Goal: Task Accomplishment & Management: Use online tool/utility

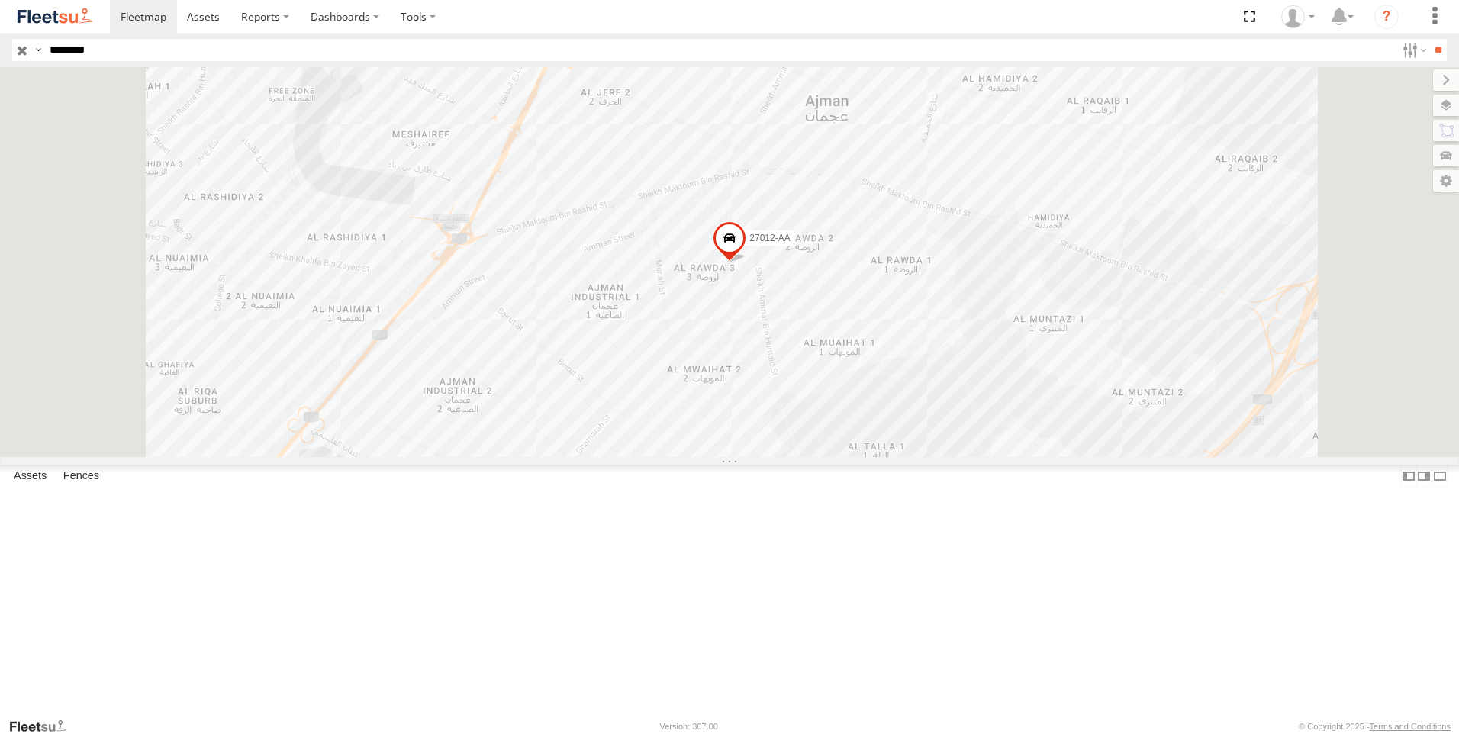
click at [18, 53] on input "button" at bounding box center [22, 50] width 20 height 22
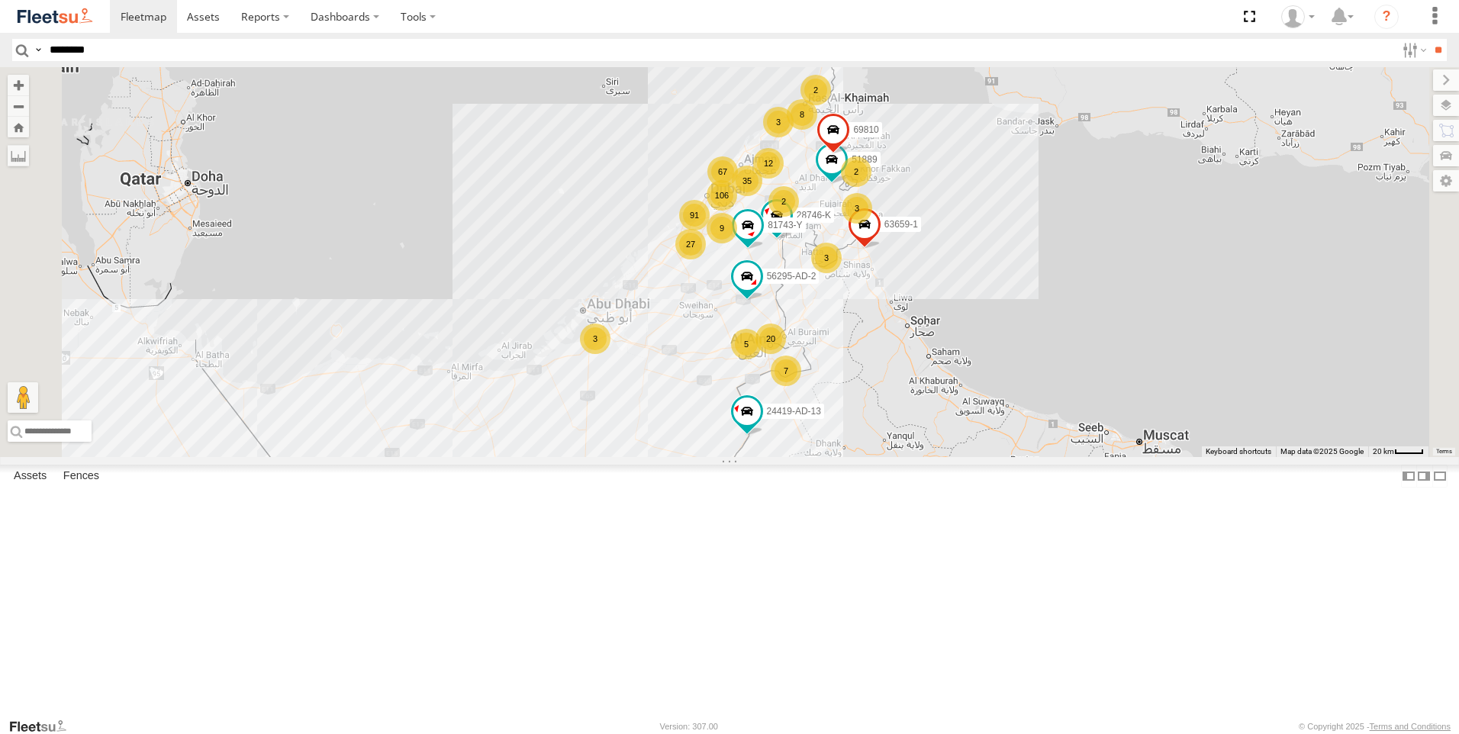
scroll to position [6488, 0]
click at [0, 0] on link at bounding box center [0, 0] width 0 height 0
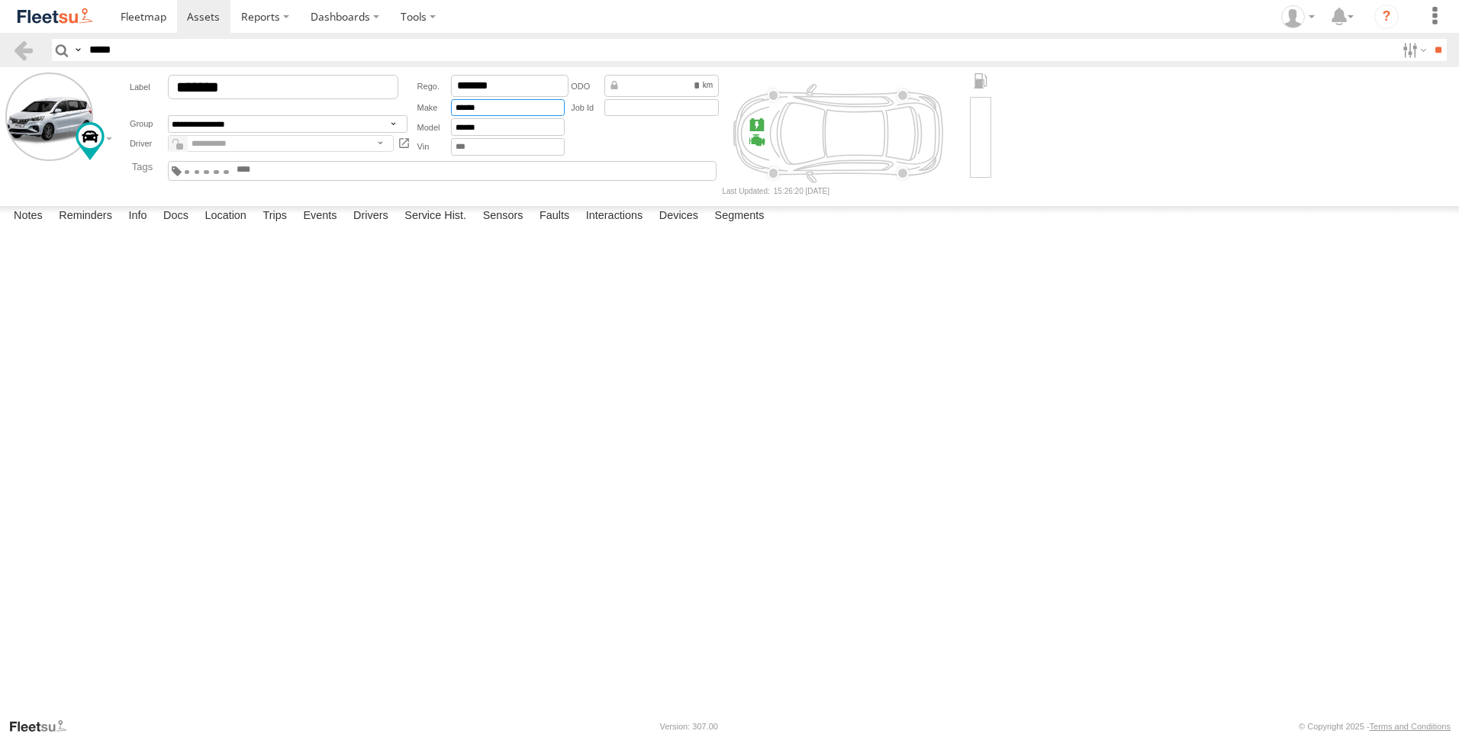
click at [495, 107] on input "******" at bounding box center [508, 108] width 114 height 18
click at [485, 130] on input "******" at bounding box center [508, 127] width 114 height 18
click at [490, 109] on input "******" at bounding box center [508, 108] width 114 height 18
click at [488, 147] on input "text" at bounding box center [508, 147] width 114 height 18
click at [653, 142] on div "********" at bounding box center [645, 115] width 155 height 85
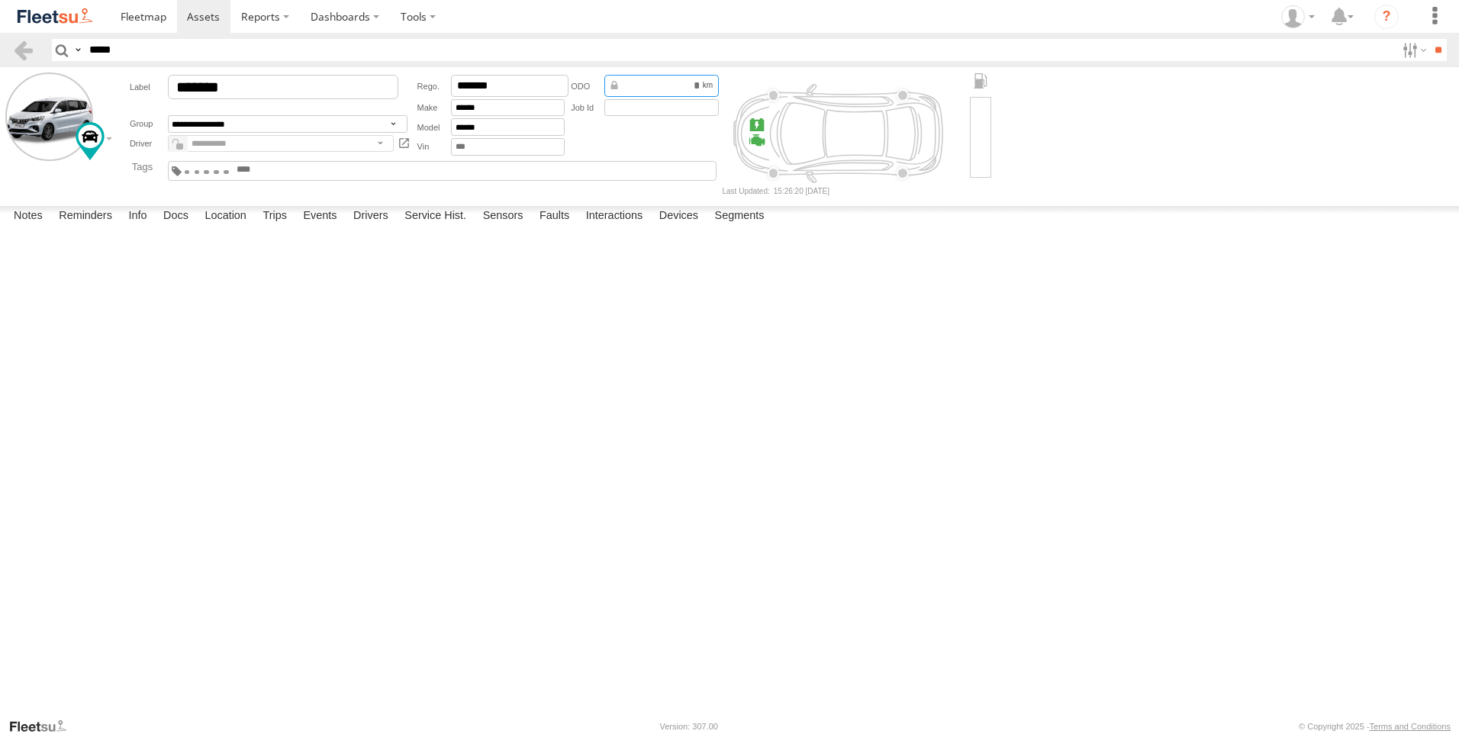
drag, startPoint x: 646, startPoint y: 86, endPoint x: 729, endPoint y: 85, distance: 83.2
click at [729, 85] on form "**********" at bounding box center [729, 134] width 1449 height 122
drag, startPoint x: 729, startPoint y: 85, endPoint x: 633, endPoint y: 140, distance: 109.7
click at [633, 140] on div "********" at bounding box center [645, 115] width 155 height 85
click at [226, 227] on label "Location" at bounding box center [225, 216] width 57 height 21
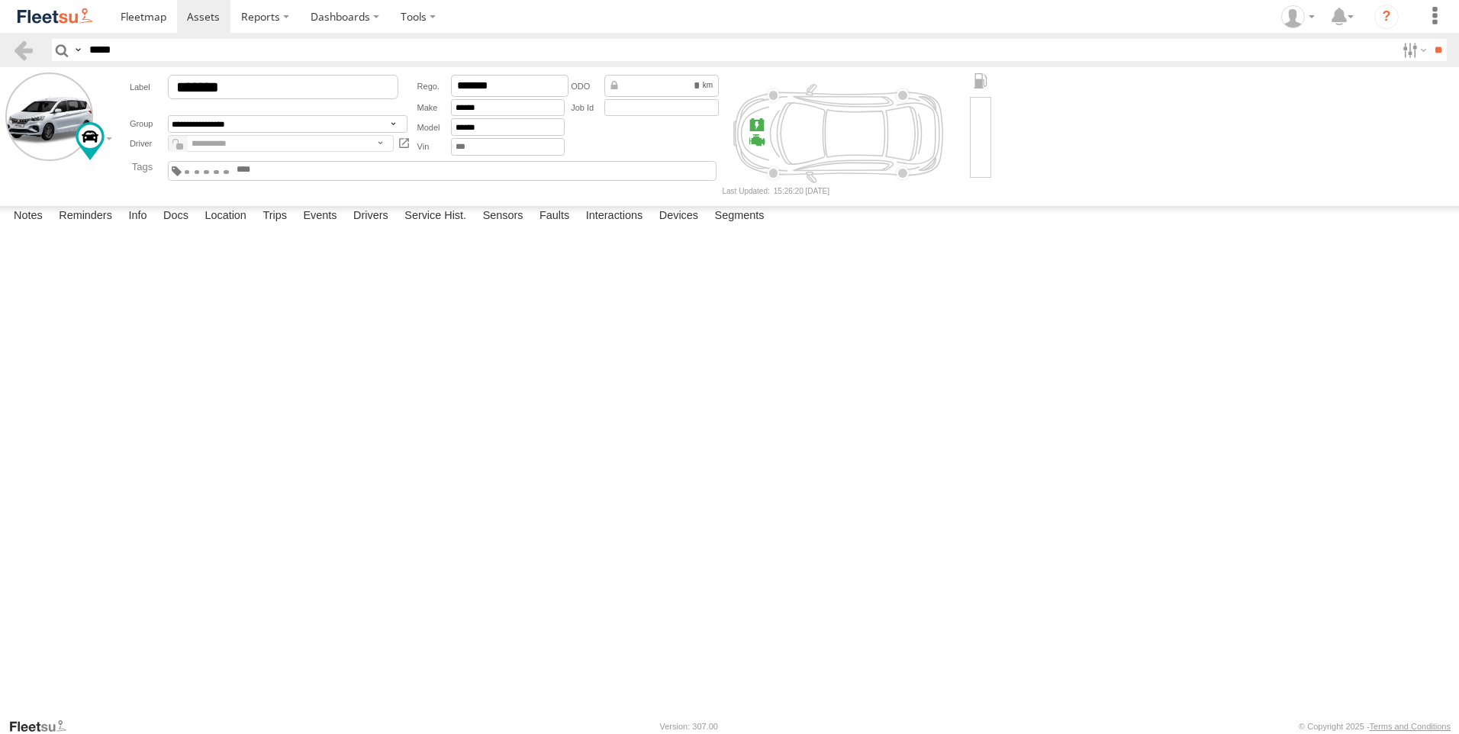
click at [0, 0] on label at bounding box center [0, 0] width 0 height 0
click at [0, 0] on div "Basemaps" at bounding box center [0, 0] width 0 height 0
click at [0, 0] on span "Basemaps" at bounding box center [0, 0] width 0 height 0
click at [0, 0] on span "Satellite + Roadmap" at bounding box center [0, 0] width 0 height 0
click at [0, 0] on label at bounding box center [0, 0] width 0 height 0
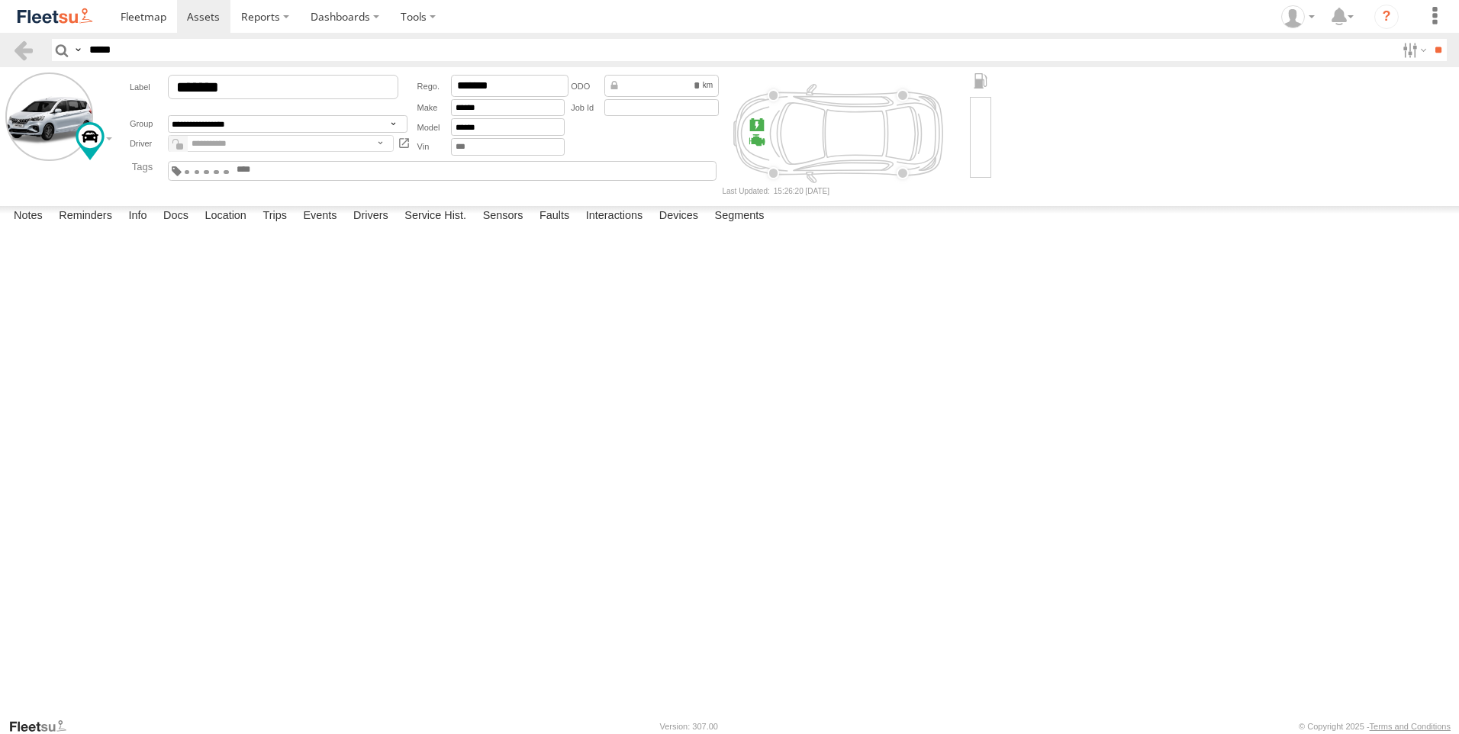
click at [0, 0] on span "Overlays" at bounding box center [0, 0] width 0 height 0
click at [0, 0] on label at bounding box center [0, 0] width 0 height 0
drag, startPoint x: 819, startPoint y: 395, endPoint x: 791, endPoint y: 546, distance: 152.9
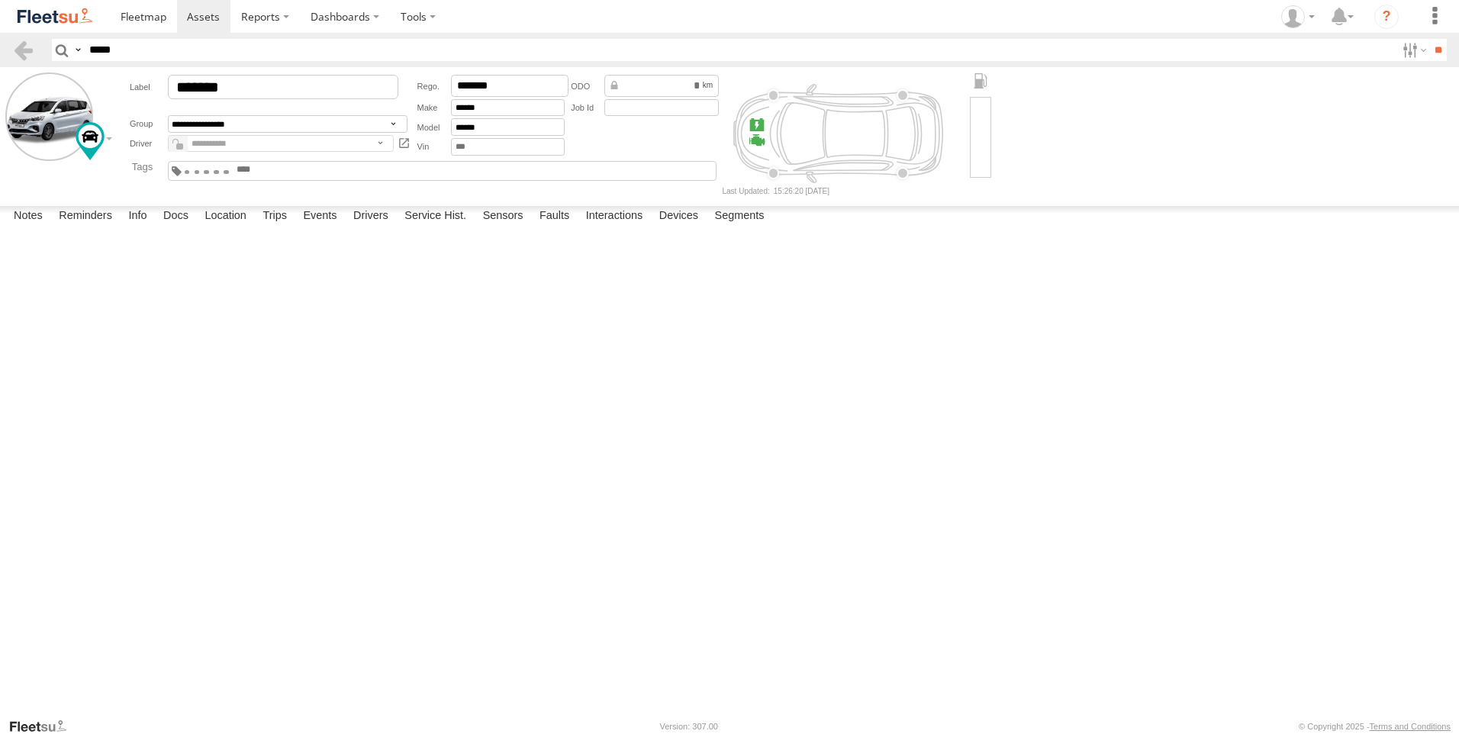
click at [0, 0] on div "76770-U" at bounding box center [0, 0] width 0 height 0
drag, startPoint x: 737, startPoint y: 489, endPoint x: 717, endPoint y: 311, distance: 179.7
click at [0, 0] on div "76770-U" at bounding box center [0, 0] width 0 height 0
drag, startPoint x: 656, startPoint y: 372, endPoint x: 717, endPoint y: 515, distance: 155.9
click at [0, 0] on div "76770-U" at bounding box center [0, 0] width 0 height 0
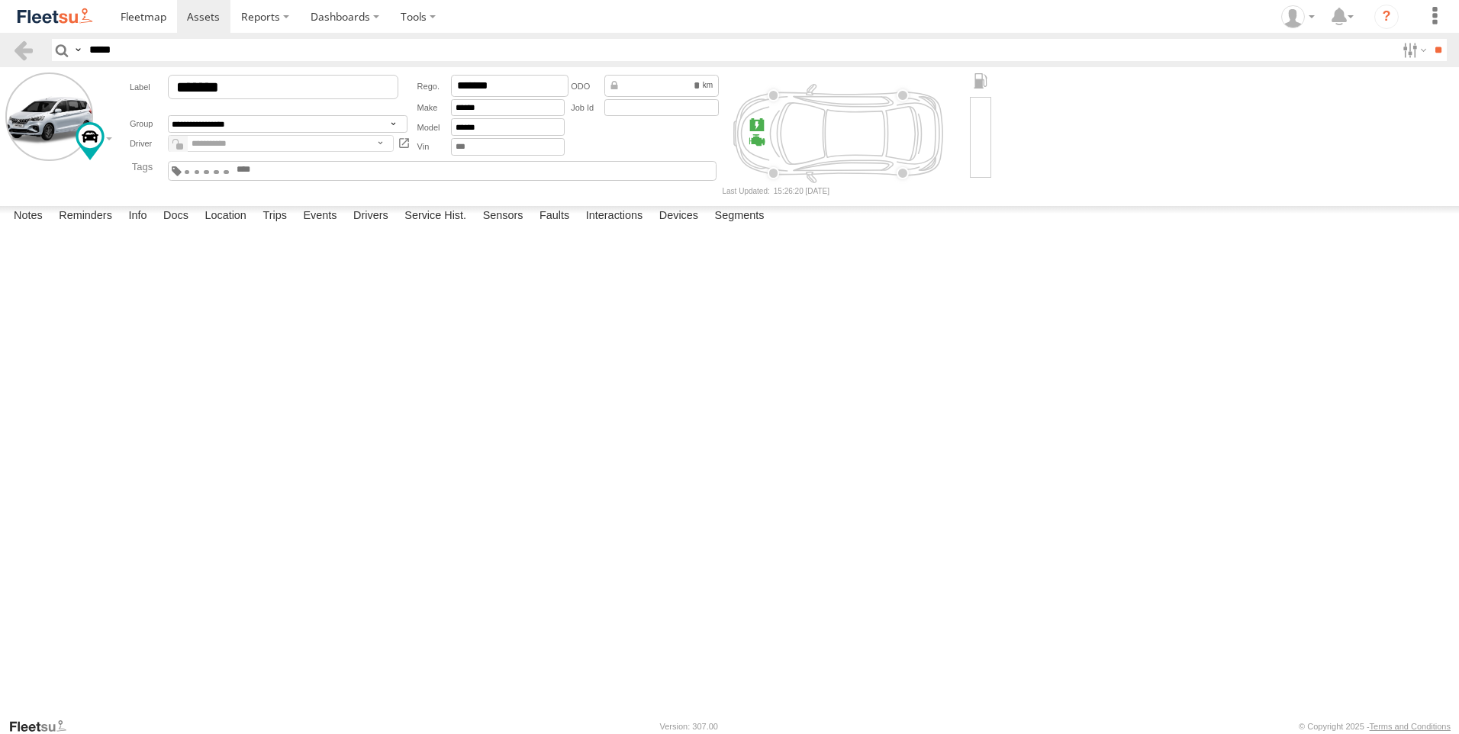
drag, startPoint x: 666, startPoint y: 552, endPoint x: 663, endPoint y: 446, distance: 106.1
click at [0, 0] on div "76770-U" at bounding box center [0, 0] width 0 height 0
drag, startPoint x: 289, startPoint y: 633, endPoint x: 534, endPoint y: 439, distance: 312.3
click at [0, 0] on div "76770-U" at bounding box center [0, 0] width 0 height 0
drag, startPoint x: 820, startPoint y: 430, endPoint x: 779, endPoint y: 414, distance: 43.5
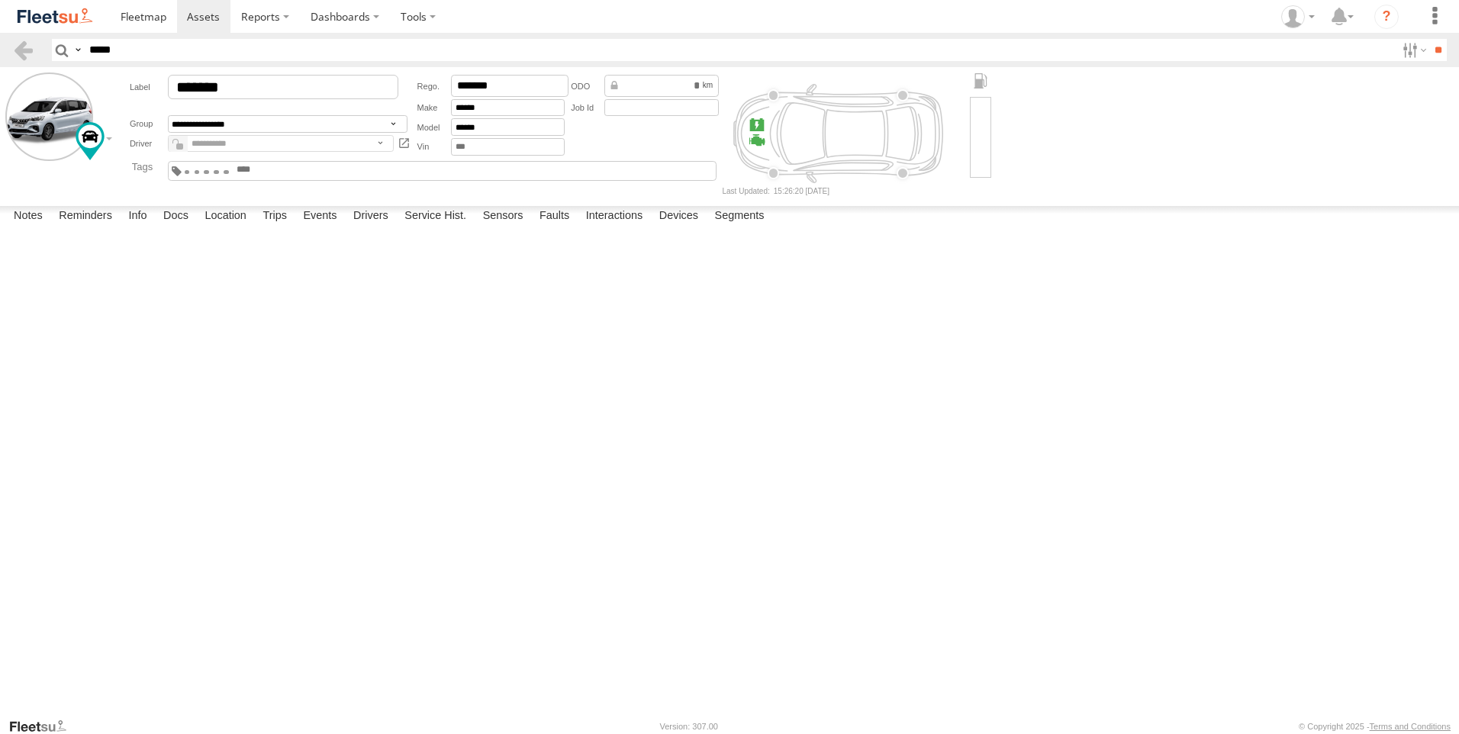
click at [0, 0] on div "76770-U" at bounding box center [0, 0] width 0 height 0
drag, startPoint x: 814, startPoint y: 366, endPoint x: 716, endPoint y: 481, distance: 151.1
click at [0, 0] on div "76770-U" at bounding box center [0, 0] width 0 height 0
drag, startPoint x: 717, startPoint y: 475, endPoint x: 689, endPoint y: 510, distance: 44.6
click at [0, 0] on div "76770-U" at bounding box center [0, 0] width 0 height 0
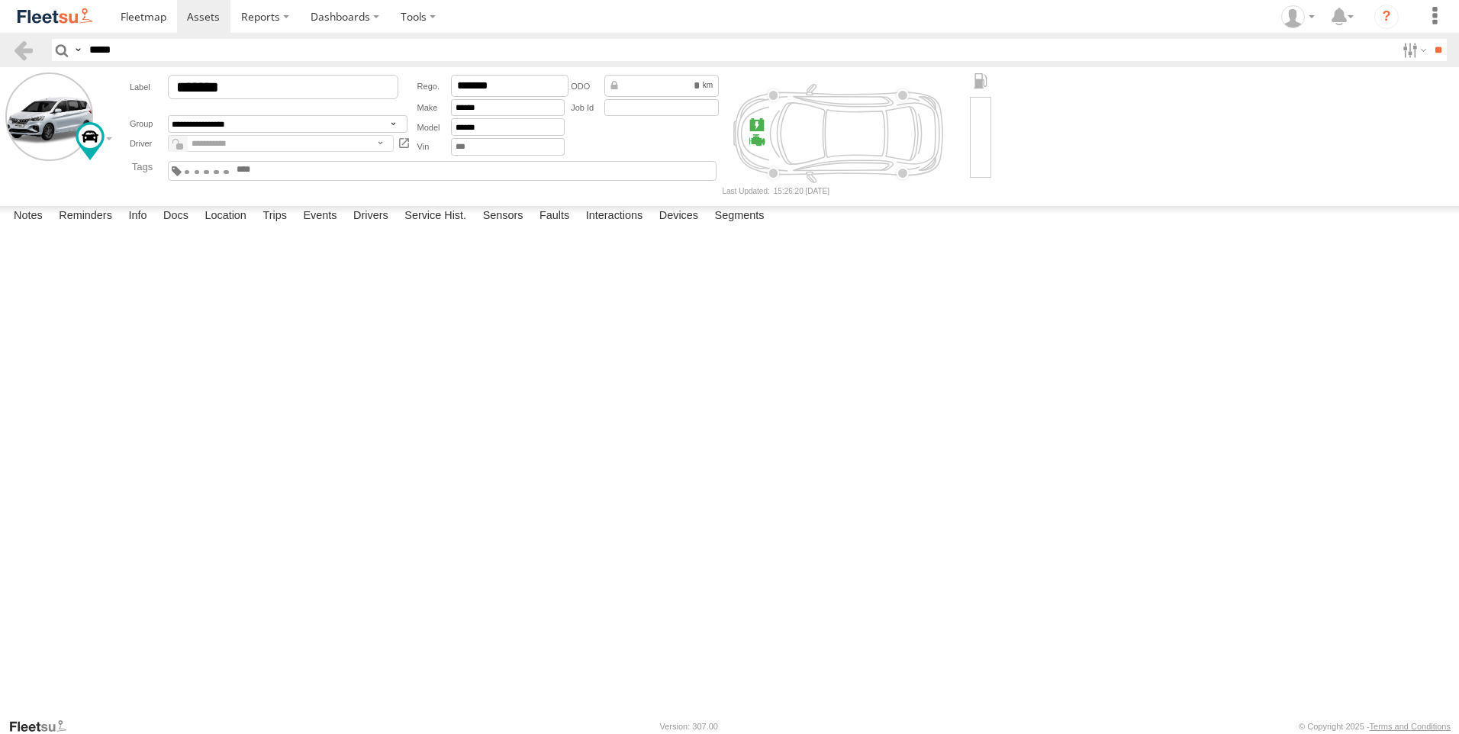
drag, startPoint x: 21, startPoint y: 646, endPoint x: 705, endPoint y: 455, distance: 710.7
click at [0, 0] on div "76770-U To activate drag with keyboard, press Alt + Enter. Once in keyboard dra…" at bounding box center [0, 0] width 0 height 0
click at [0, 0] on button "Exit the Street View" at bounding box center [0, 0] width 0 height 0
click at [95, 8] on link at bounding box center [55, 16] width 110 height 33
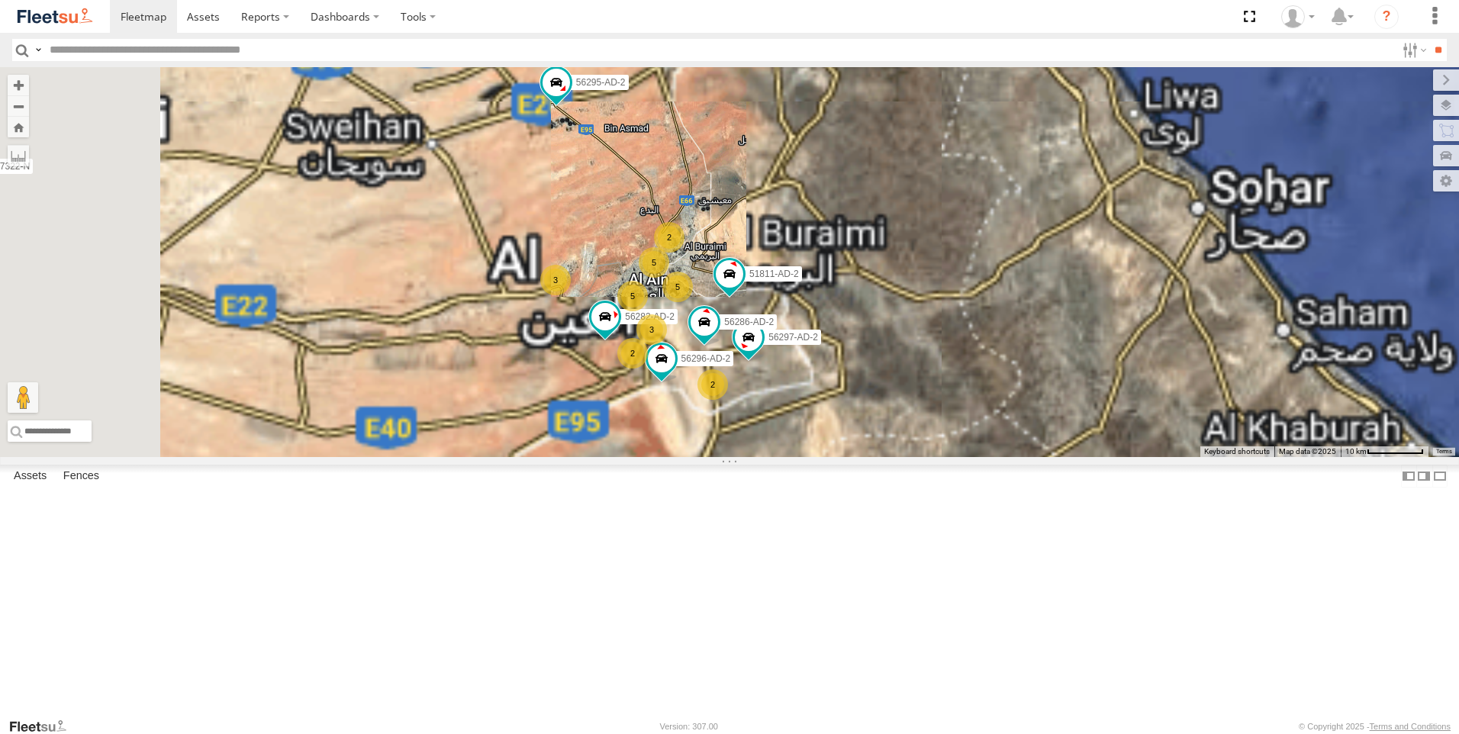
drag, startPoint x: 919, startPoint y: 321, endPoint x: 1017, endPoint y: 459, distance: 169.2
click at [1017, 457] on div "63659-1 51889 69810 28746-K 81743-Y 56295-AD-2 24419-AD-13 69279-Y 89155-O 5195…" at bounding box center [729, 262] width 1459 height 390
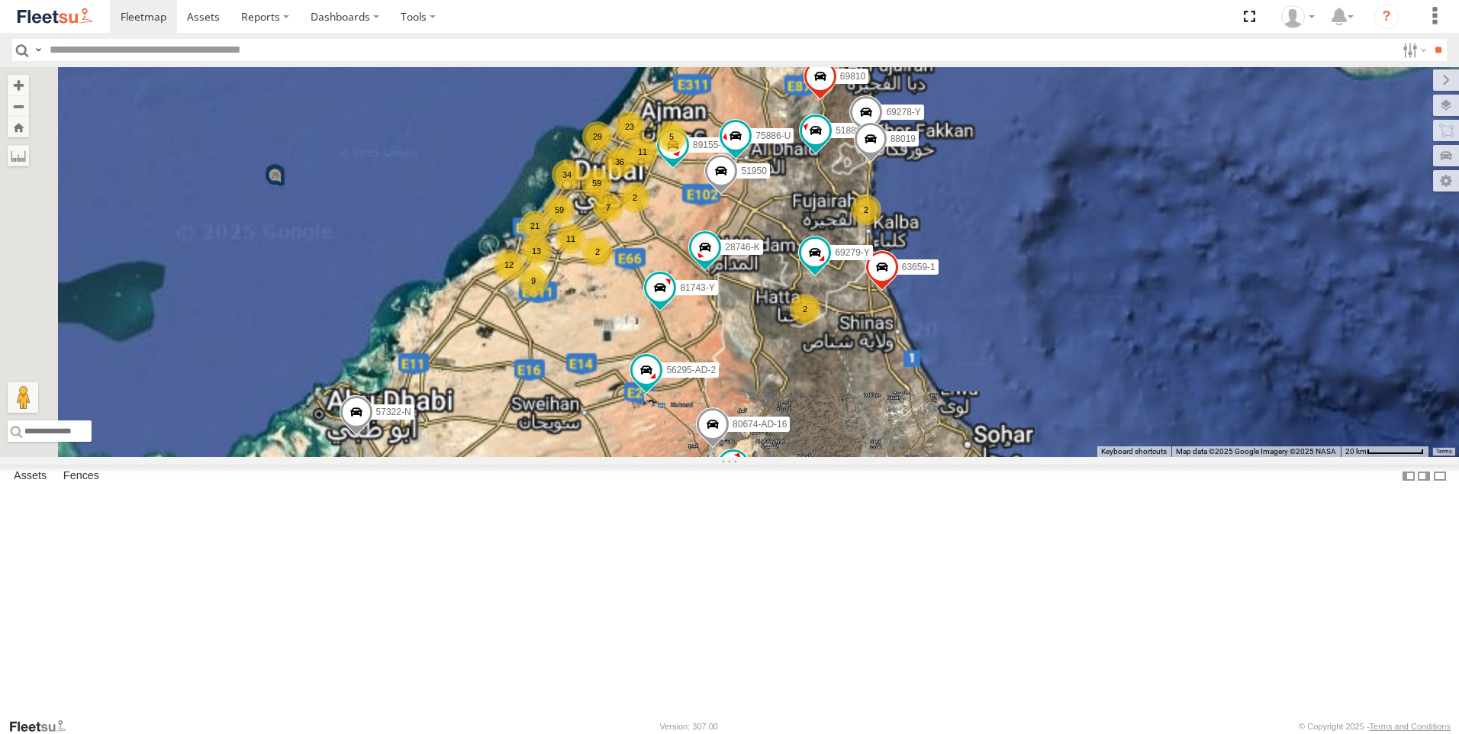
drag, startPoint x: 983, startPoint y: 308, endPoint x: 949, endPoint y: 521, distance: 215.6
click at [949, 457] on div "63659-1 51889 69810 56295-AD-2 24419-AD-13 59 29 7 13 59 9 11 2 21 2 11 36 4 12…" at bounding box center [729, 262] width 1459 height 390
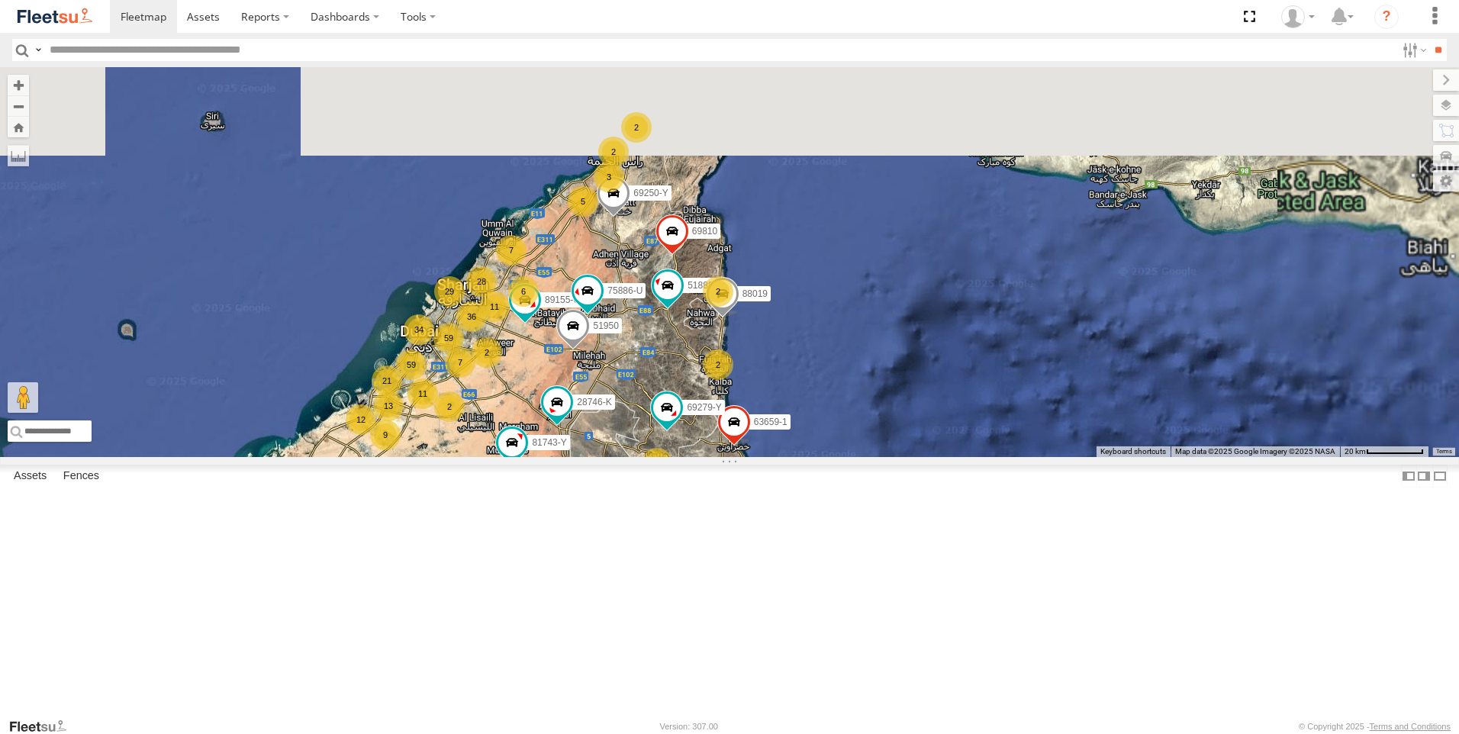
drag, startPoint x: 981, startPoint y: 359, endPoint x: 840, endPoint y: 487, distance: 190.7
click at [827, 457] on div "63659-1 51889 69810 56295-AD-2 24419-AD-13 59 29 7 13 59 9 11 2 21 2 11 36 4 12…" at bounding box center [729, 262] width 1459 height 390
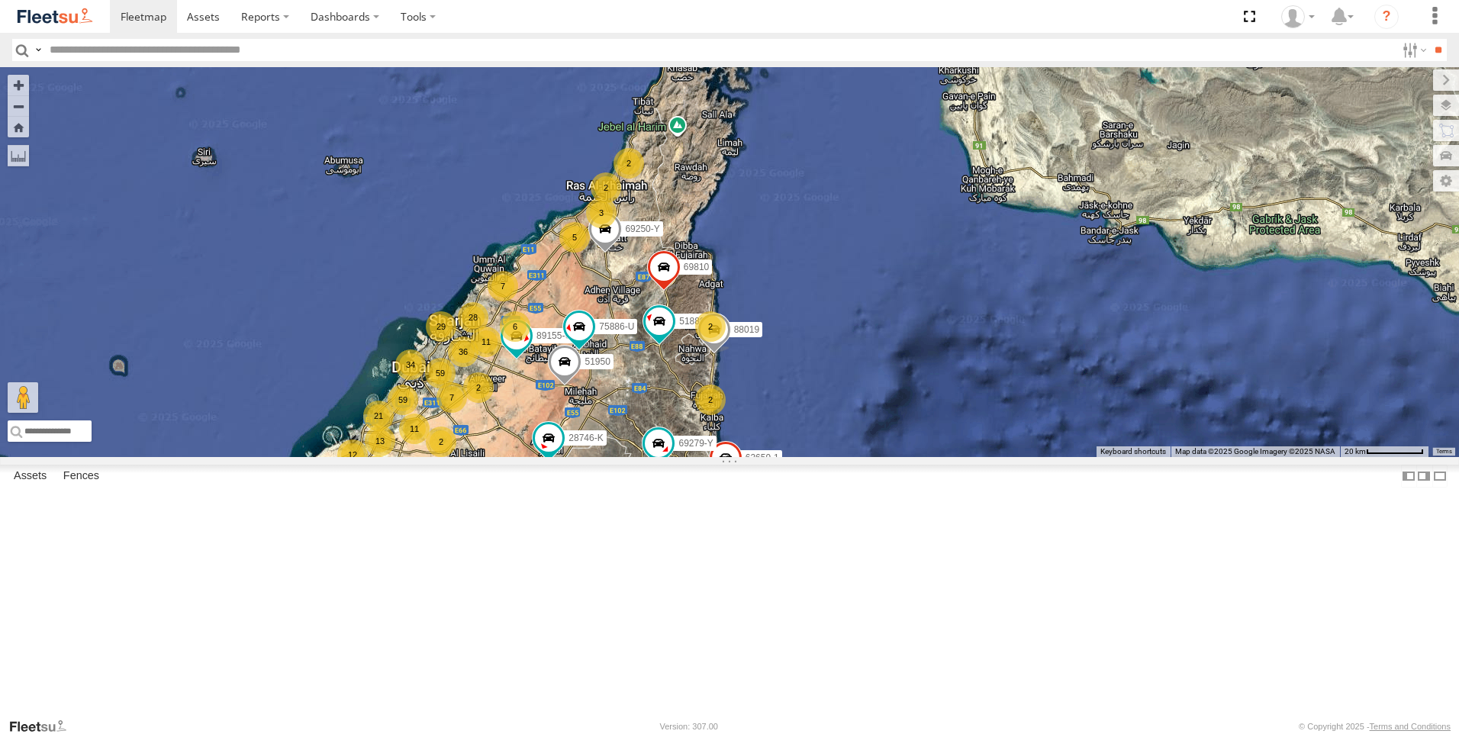
drag, startPoint x: 859, startPoint y: 252, endPoint x: 848, endPoint y: 299, distance: 48.7
click at [848, 299] on div "63659-1 51889 69810 56295-AD-2 24419-AD-13 59 29 7 13 59 9 11 2 21 2 11 36 4 12…" at bounding box center [729, 262] width 1459 height 390
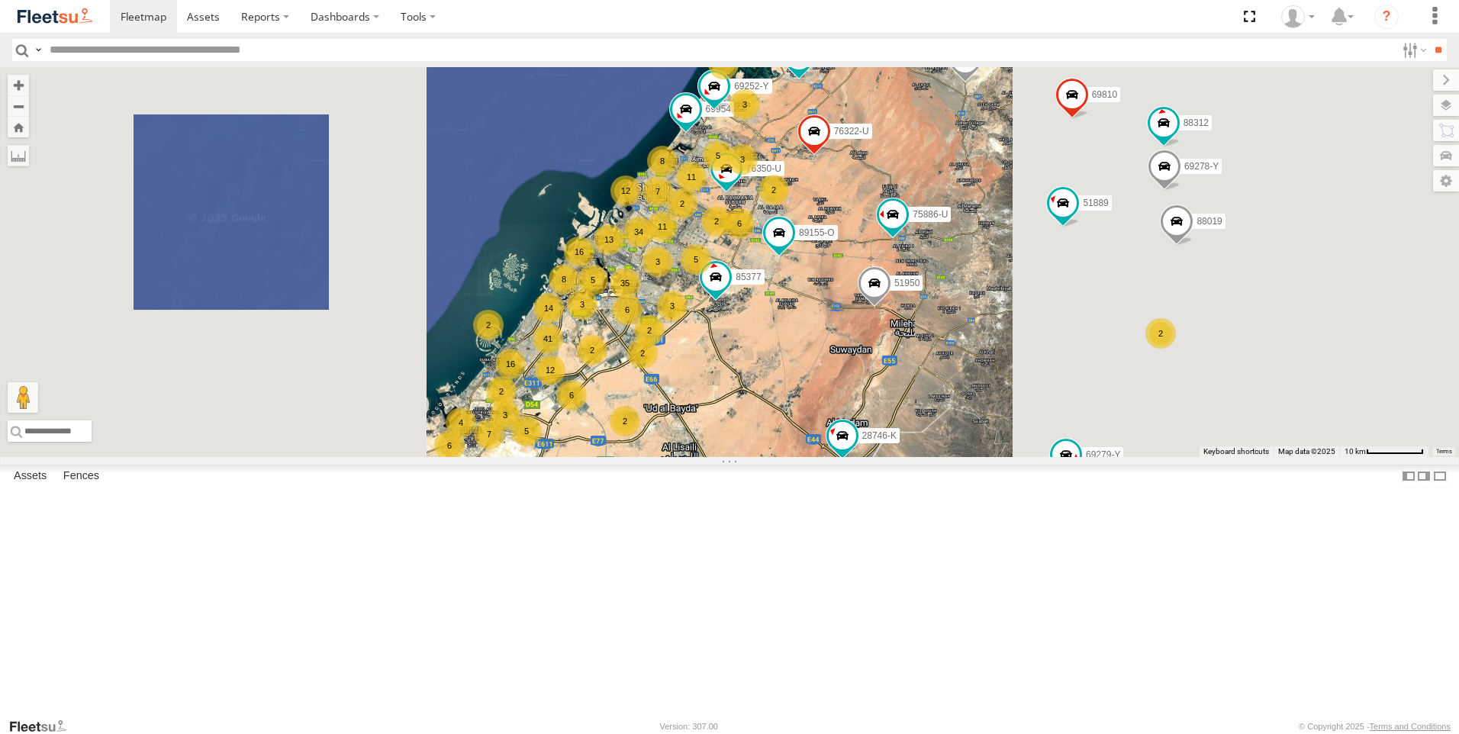
drag, startPoint x: 1063, startPoint y: 470, endPoint x: 941, endPoint y: 495, distance: 124.5
click at [941, 457] on div "63659-1 51889 69810 56295-AD-2 24419-AD-13 80674-AD-16 69279-Y 89155-O 51950 28…" at bounding box center [729, 262] width 1459 height 390
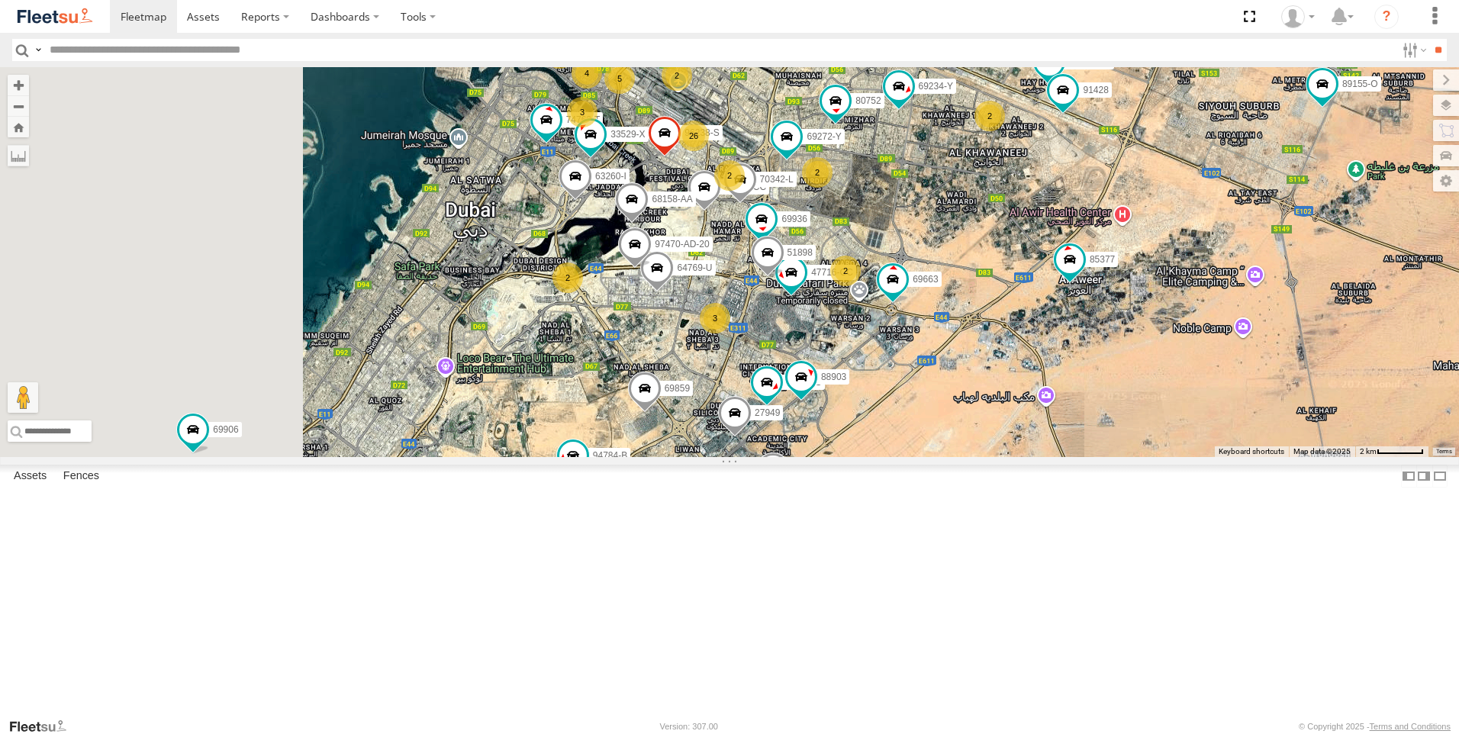
drag, startPoint x: 731, startPoint y: 486, endPoint x: 1105, endPoint y: 557, distance: 380.7
click at [1105, 457] on div "63659-1 51889 69810 56295-AD-2 24419-AD-13 69279-Y 89155-O 51950 28746-K 81743-…" at bounding box center [729, 262] width 1459 height 390
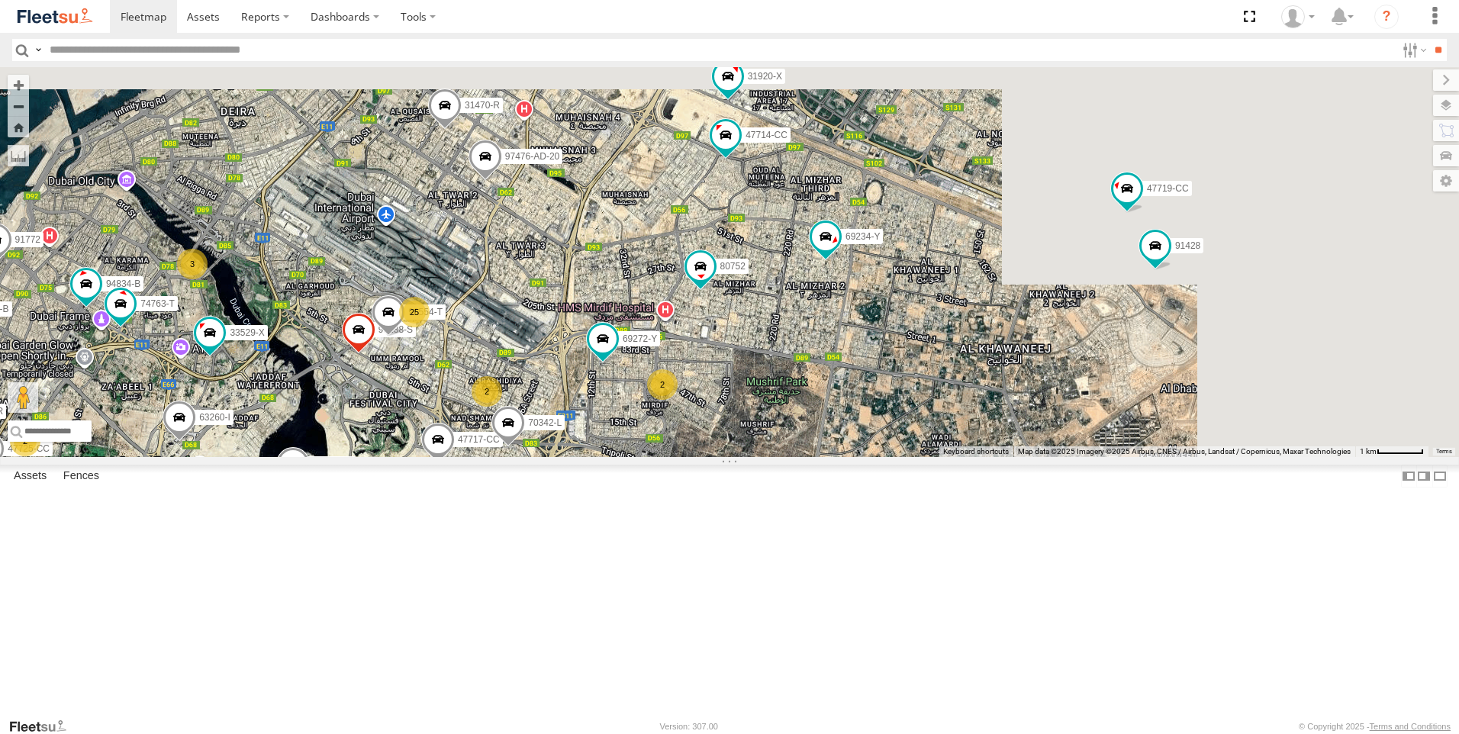
drag, startPoint x: 641, startPoint y: 411, endPoint x: 883, endPoint y: 485, distance: 253.2
click at [292, 730] on body at bounding box center [729, 367] width 1459 height 734
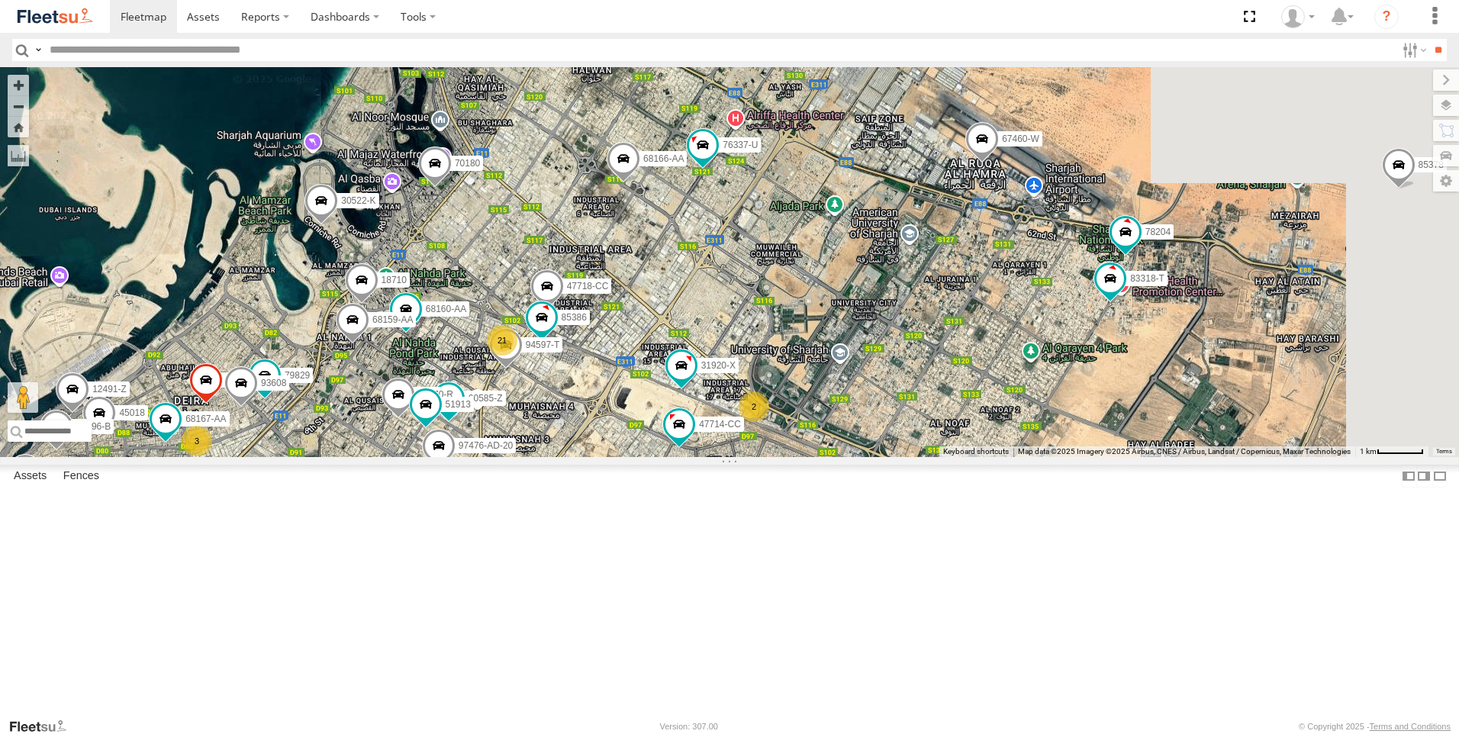
drag, startPoint x: 959, startPoint y: 281, endPoint x: 846, endPoint y: 641, distance: 377.5
click at [737, 457] on div "63659-1 51889 69810 56295-AD-2 24419-AD-13 69279-Y 89155-O 51950 28746-K 81743-…" at bounding box center [729, 262] width 1459 height 390
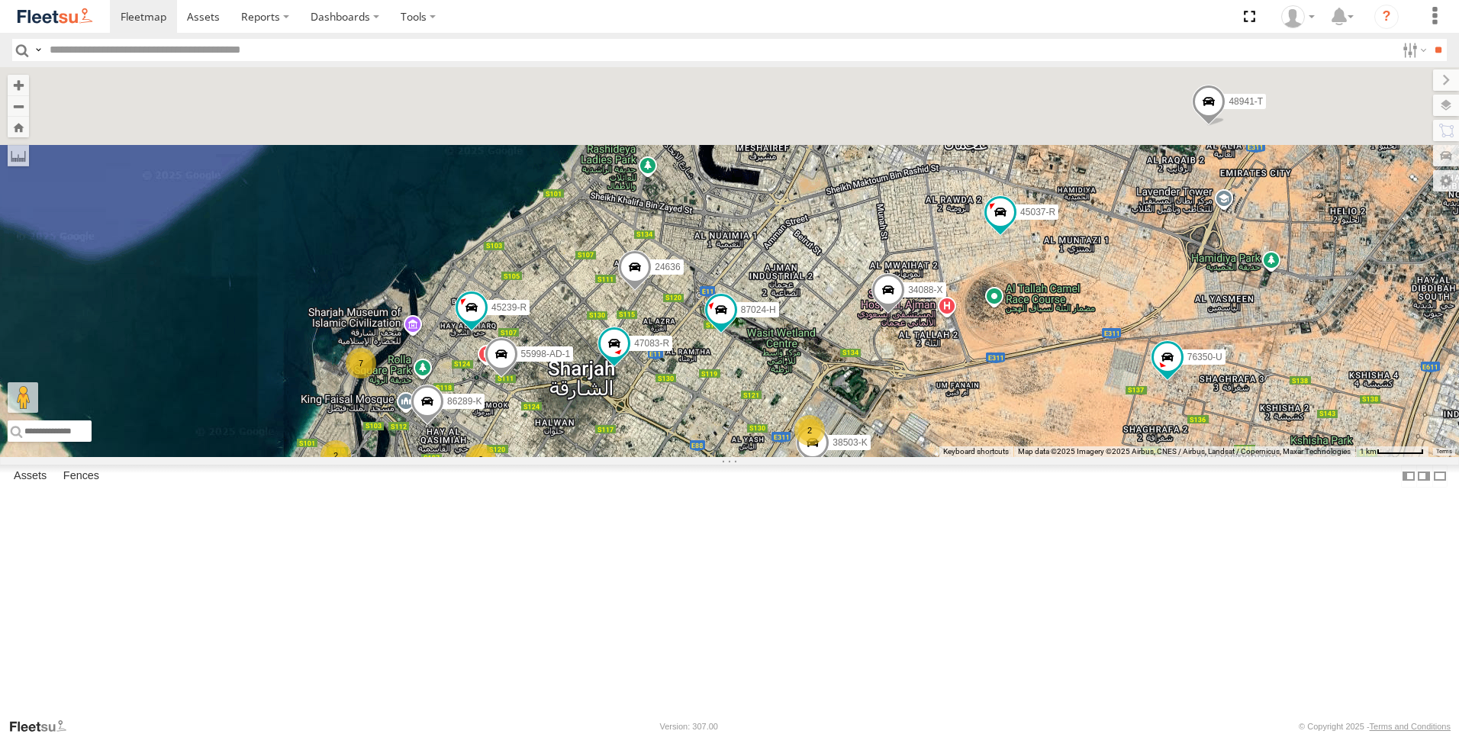
drag, startPoint x: 854, startPoint y: 243, endPoint x: 661, endPoint y: 632, distance: 433.8
click at [661, 457] on div "63659-1 51889 69810 56295-AD-2 24419-AD-13 69279-Y 89155-O 51950 28746-K 81743-…" at bounding box center [729, 262] width 1459 height 390
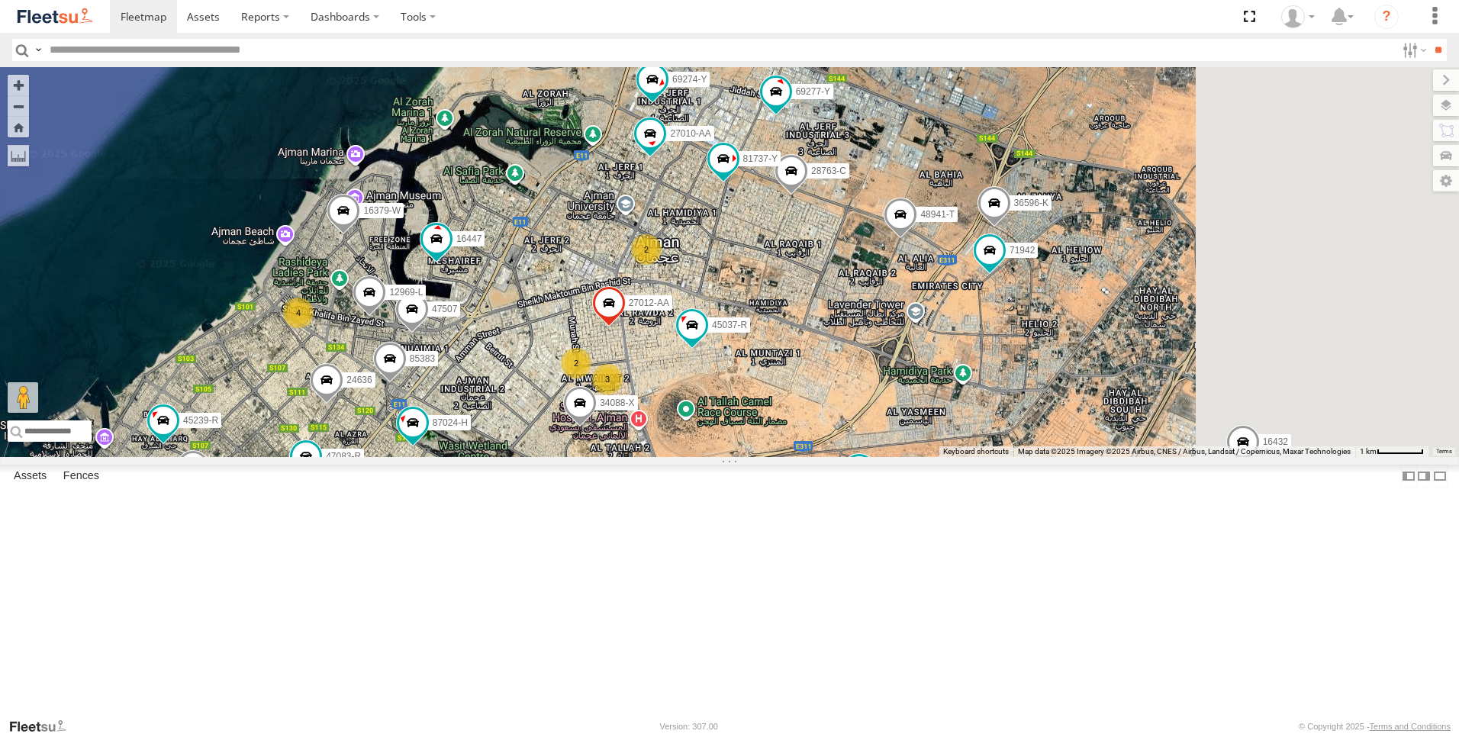
drag, startPoint x: 1033, startPoint y: 408, endPoint x: 767, endPoint y: 463, distance: 272.0
click at [767, 457] on div "63659-1 51889 69810 56295-AD-2 24419-AD-13 69279-Y 89155-O 51950 28746-K 81743-…" at bounding box center [729, 262] width 1459 height 390
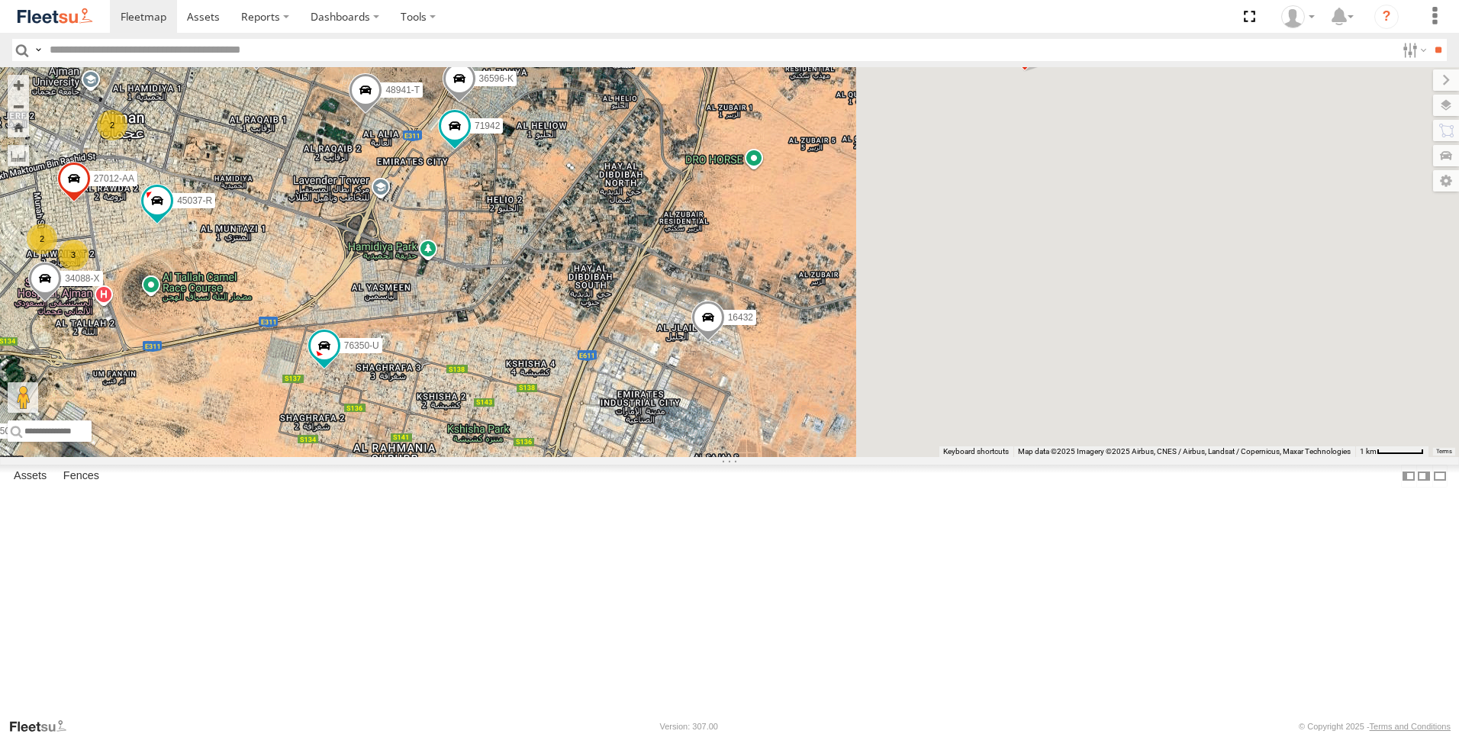
drag, startPoint x: 1433, startPoint y: 411, endPoint x: 893, endPoint y: 279, distance: 555.7
click at [893, 279] on div "63659-1 51889 69810 56295-AD-2 24419-AD-13 69279-Y 89155-O 51950 28746-K 81743-…" at bounding box center [729, 262] width 1459 height 390
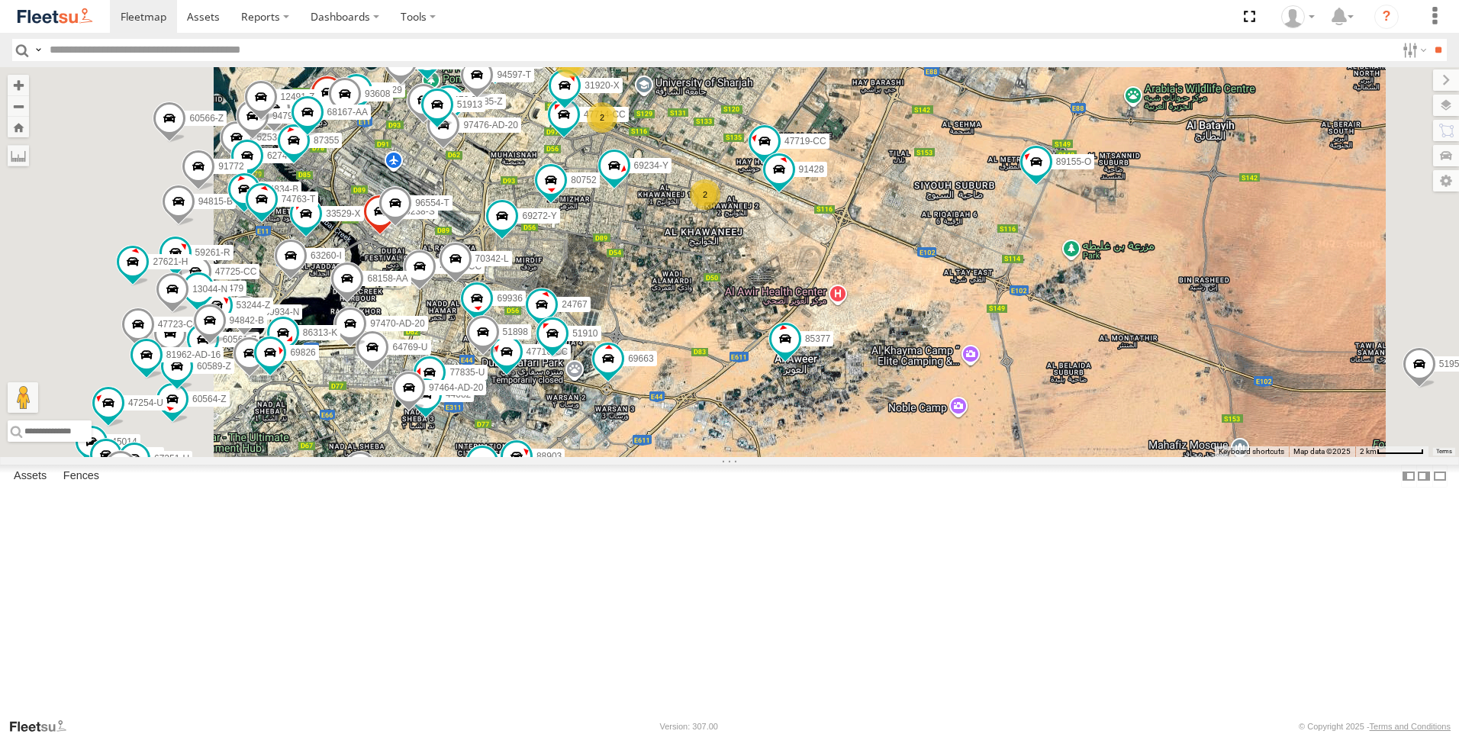
drag, startPoint x: 854, startPoint y: 579, endPoint x: 1198, endPoint y: 163, distance: 540.5
click at [1198, 163] on div "63659-1 51889 69810 56295-AD-2 24419-AD-13 69279-Y 89155-O 51950 28746-K 81743-…" at bounding box center [729, 262] width 1459 height 390
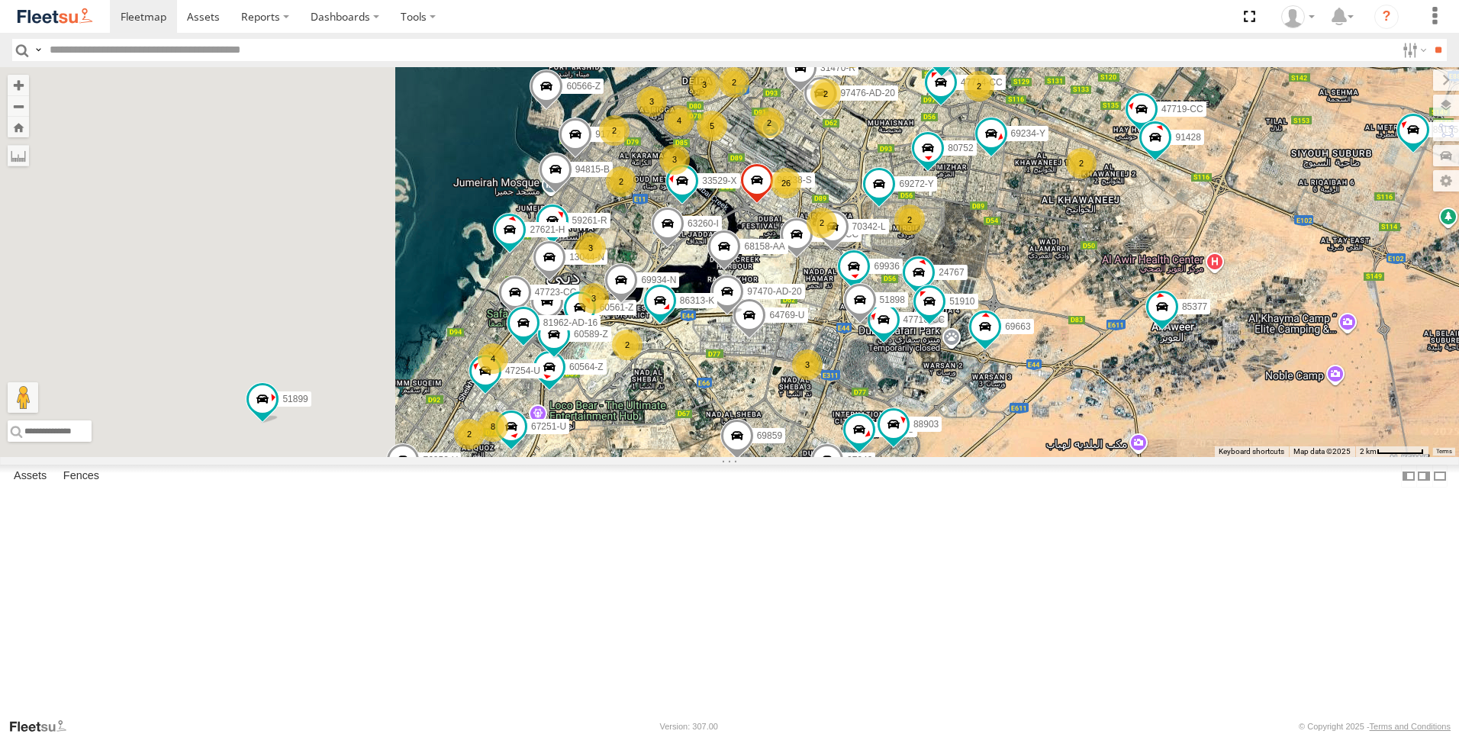
drag, startPoint x: 695, startPoint y: 301, endPoint x: 1014, endPoint y: 370, distance: 326.5
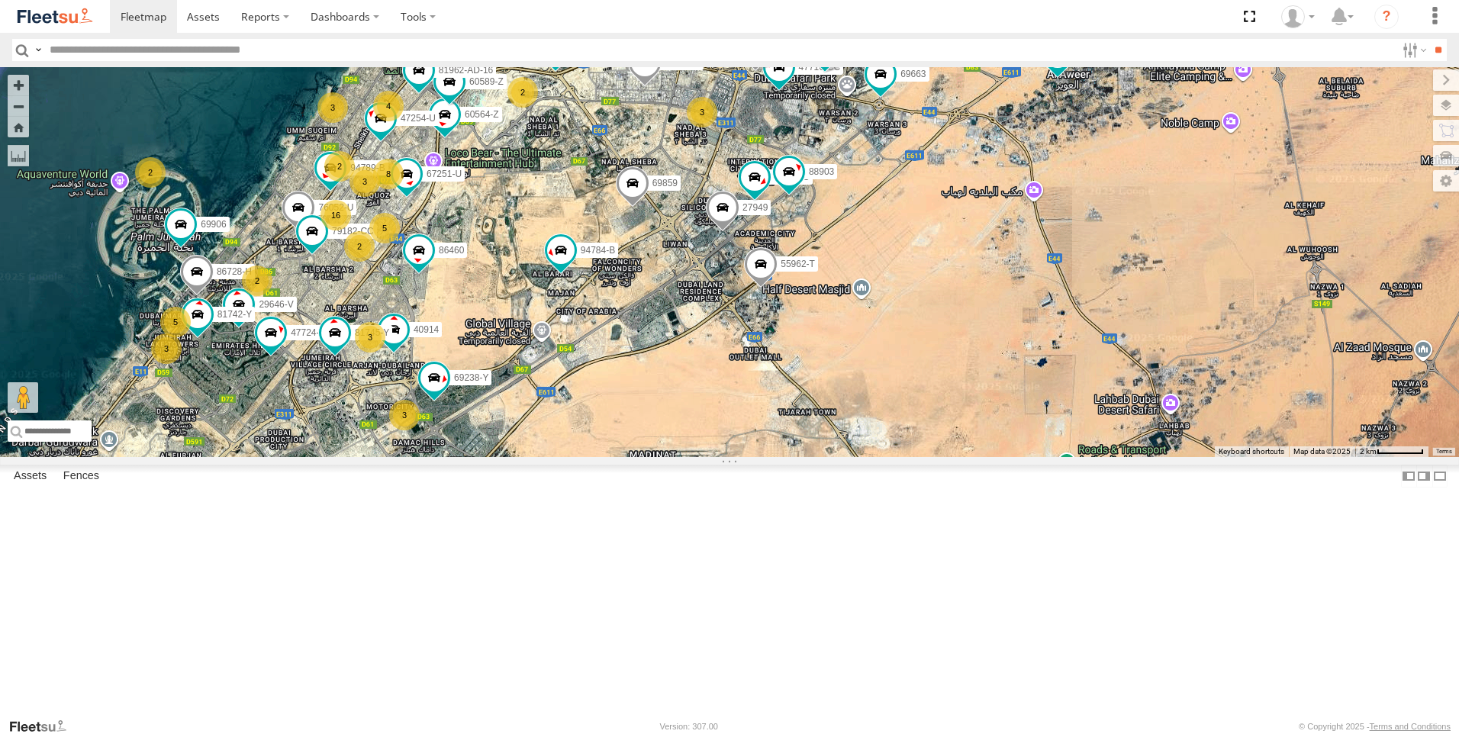
drag, startPoint x: 898, startPoint y: 416, endPoint x: 779, endPoint y: 137, distance: 302.7
click at [779, 137] on div "63659-1 51889 69810 56295-AD-2 24419-AD-13 69279-Y 89155-O 51950 28746-K 81743-…" at bounding box center [729, 262] width 1459 height 390
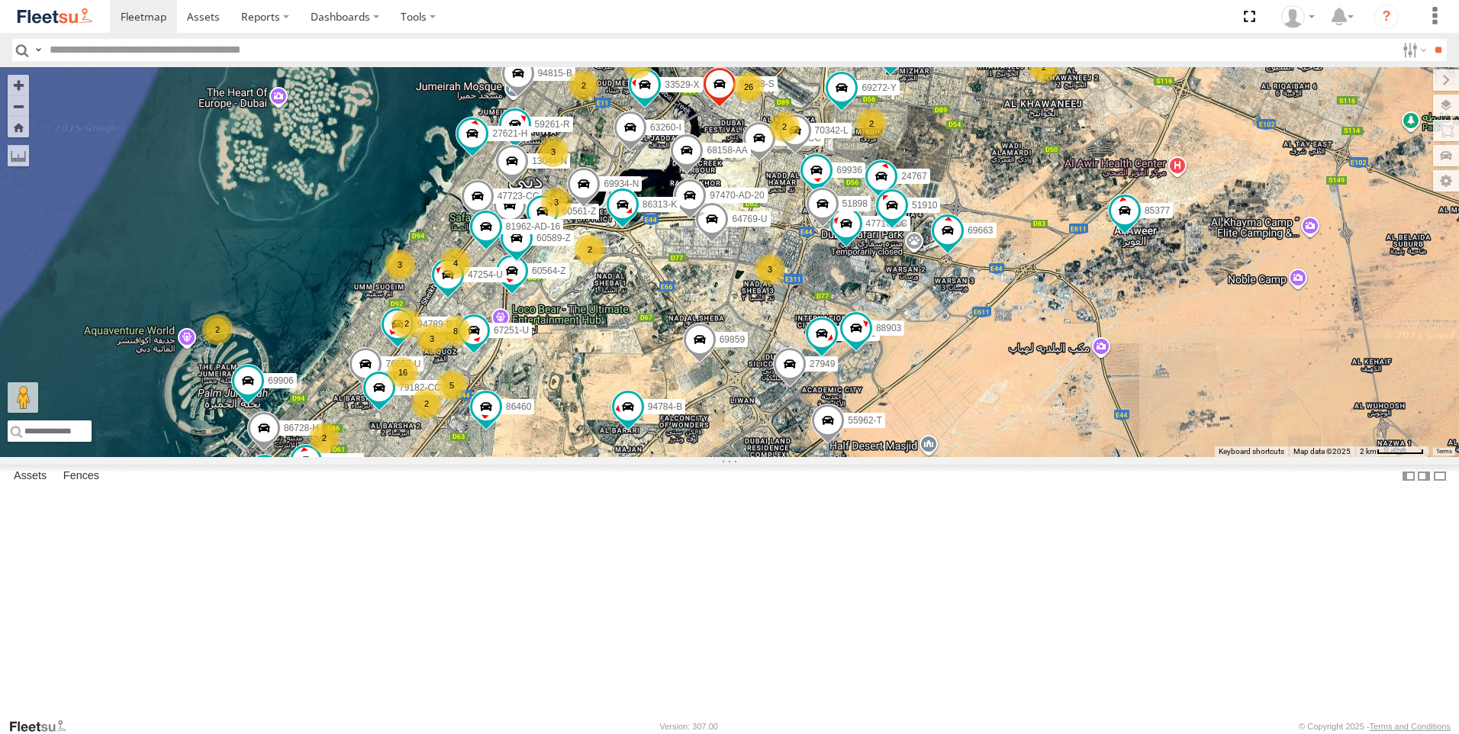
drag, startPoint x: 862, startPoint y: 364, endPoint x: 944, endPoint y: 546, distance: 200.2
click at [944, 457] on div "63659-1 51889 69810 56295-AD-2 24419-AD-13 69279-Y 89155-O 51950 28746-K 81743-…" at bounding box center [729, 262] width 1459 height 390
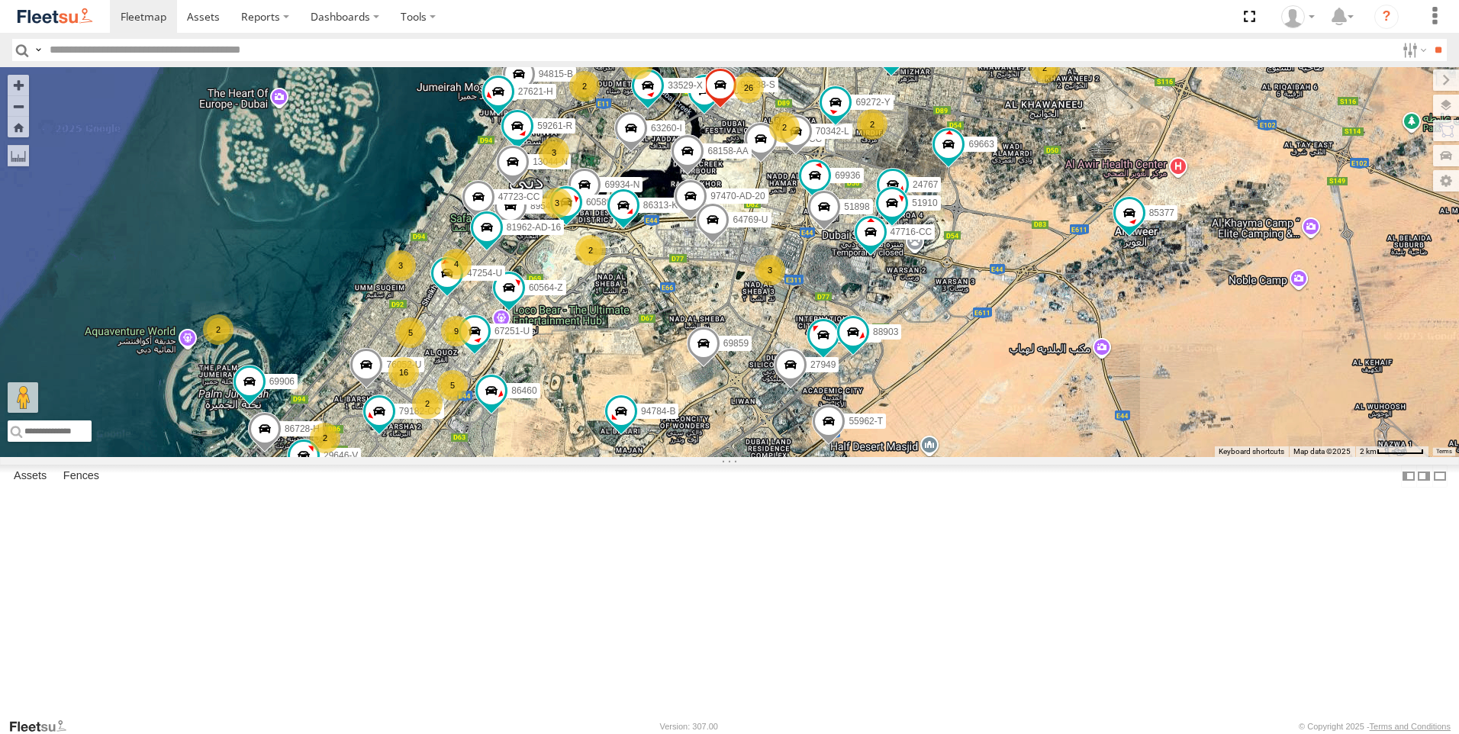
scroll to position [611, 0]
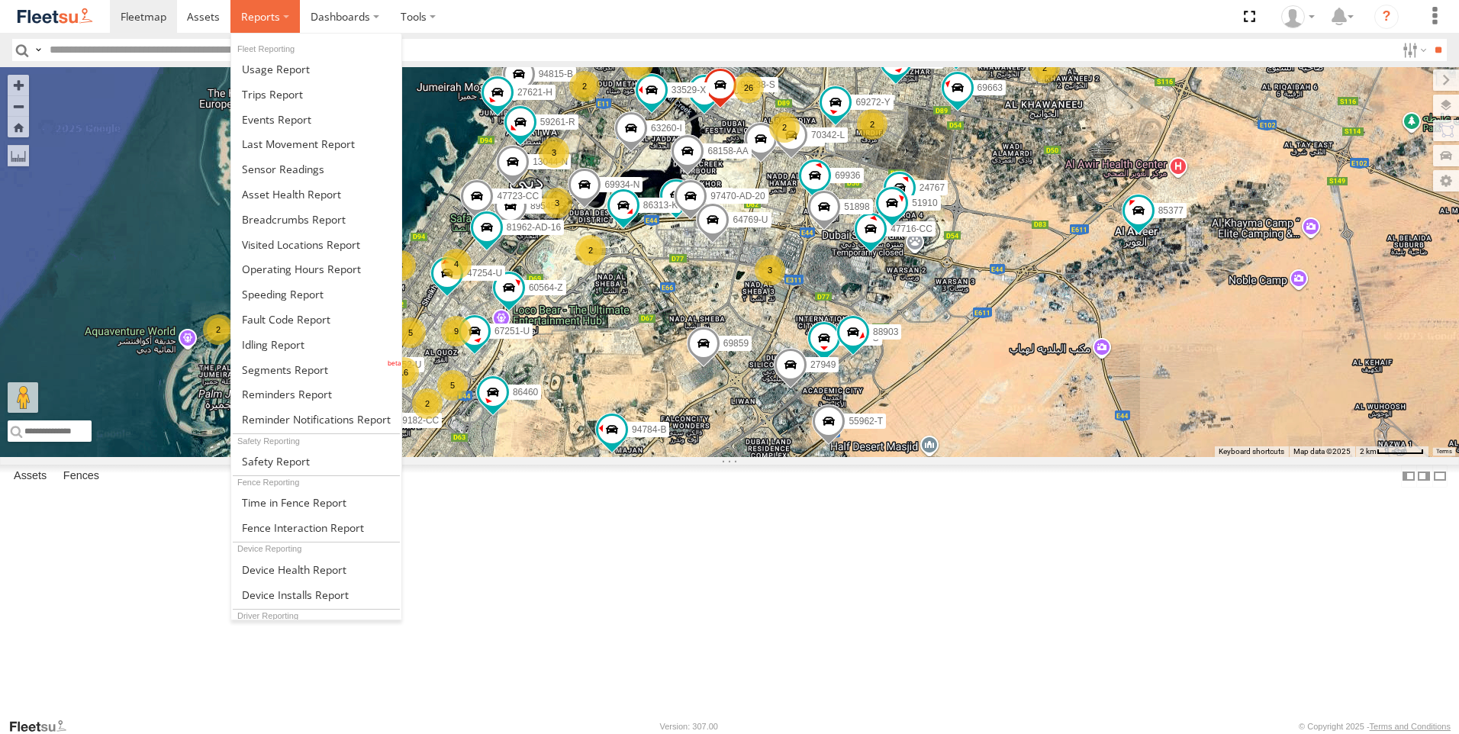
click at [270, 18] on span at bounding box center [260, 16] width 39 height 15
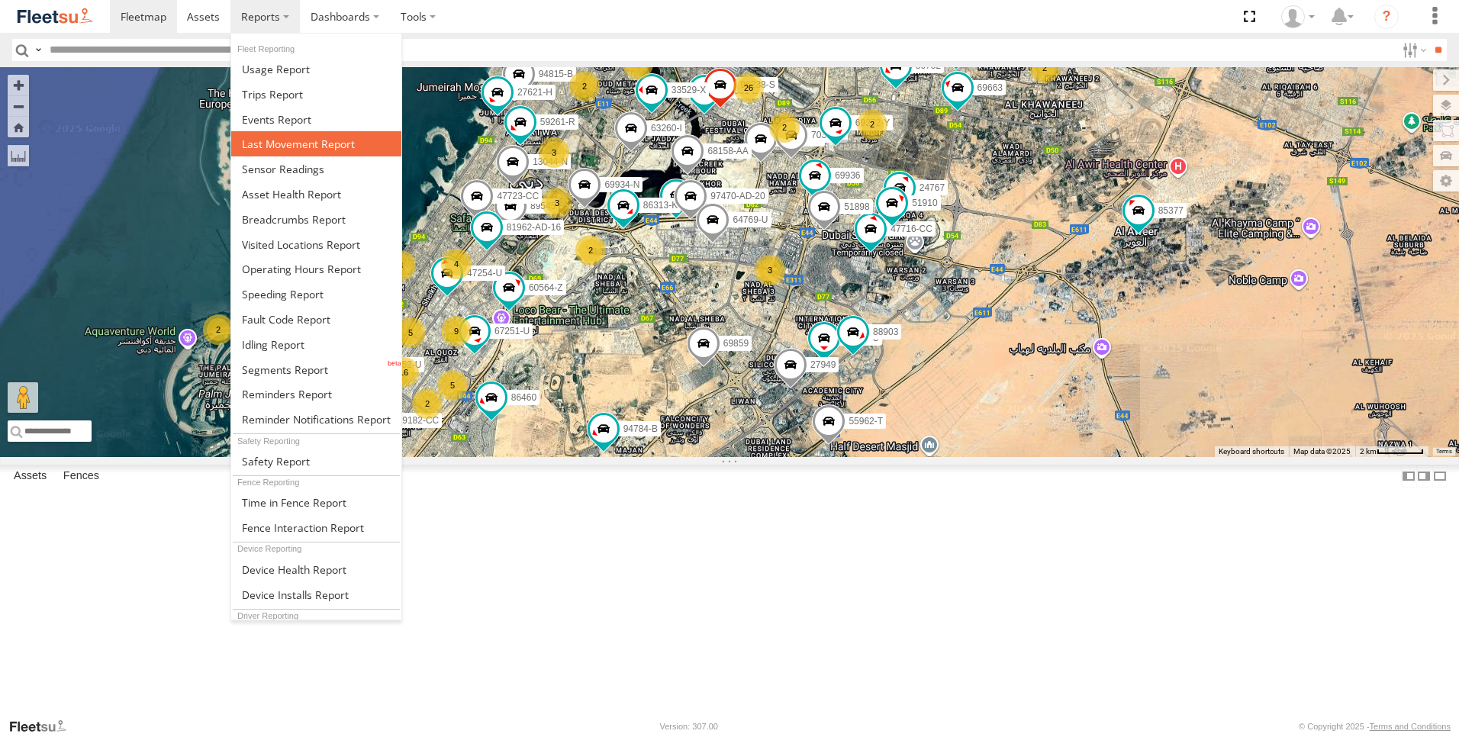
click at [298, 145] on span at bounding box center [298, 144] width 113 height 15
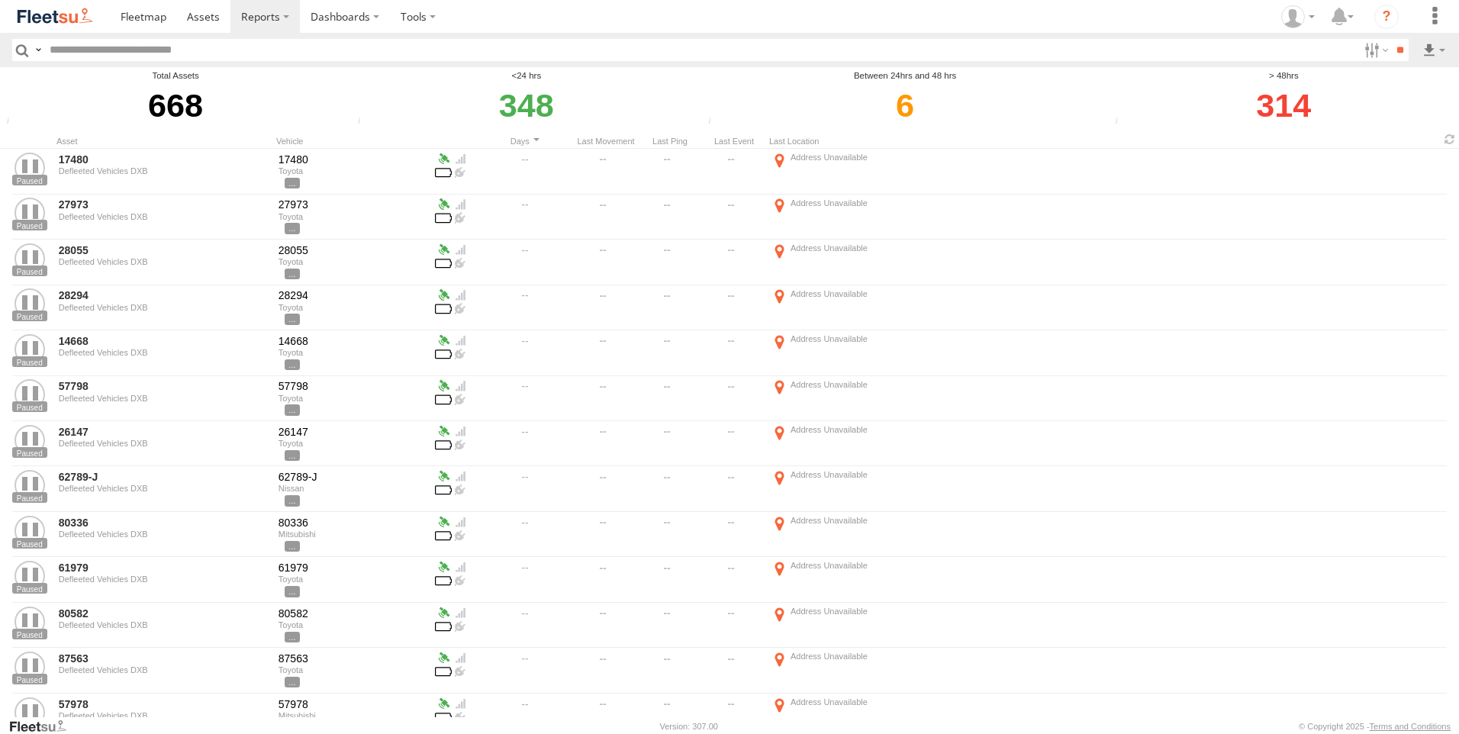
click at [1348, 53] on input "text" at bounding box center [701, 50] width 1315 height 22
click at [1359, 47] on label at bounding box center [1375, 50] width 33 height 22
click at [0, 0] on span "AAN Branch" at bounding box center [0, 0] width 0 height 0
click at [0, 0] on span "Alquoz Branch" at bounding box center [0, 0] width 0 height 0
click at [0, 0] on span "Aramex Mofaic branch-[GEOGRAPHIC_DATA]" at bounding box center [0, 0] width 0 height 0
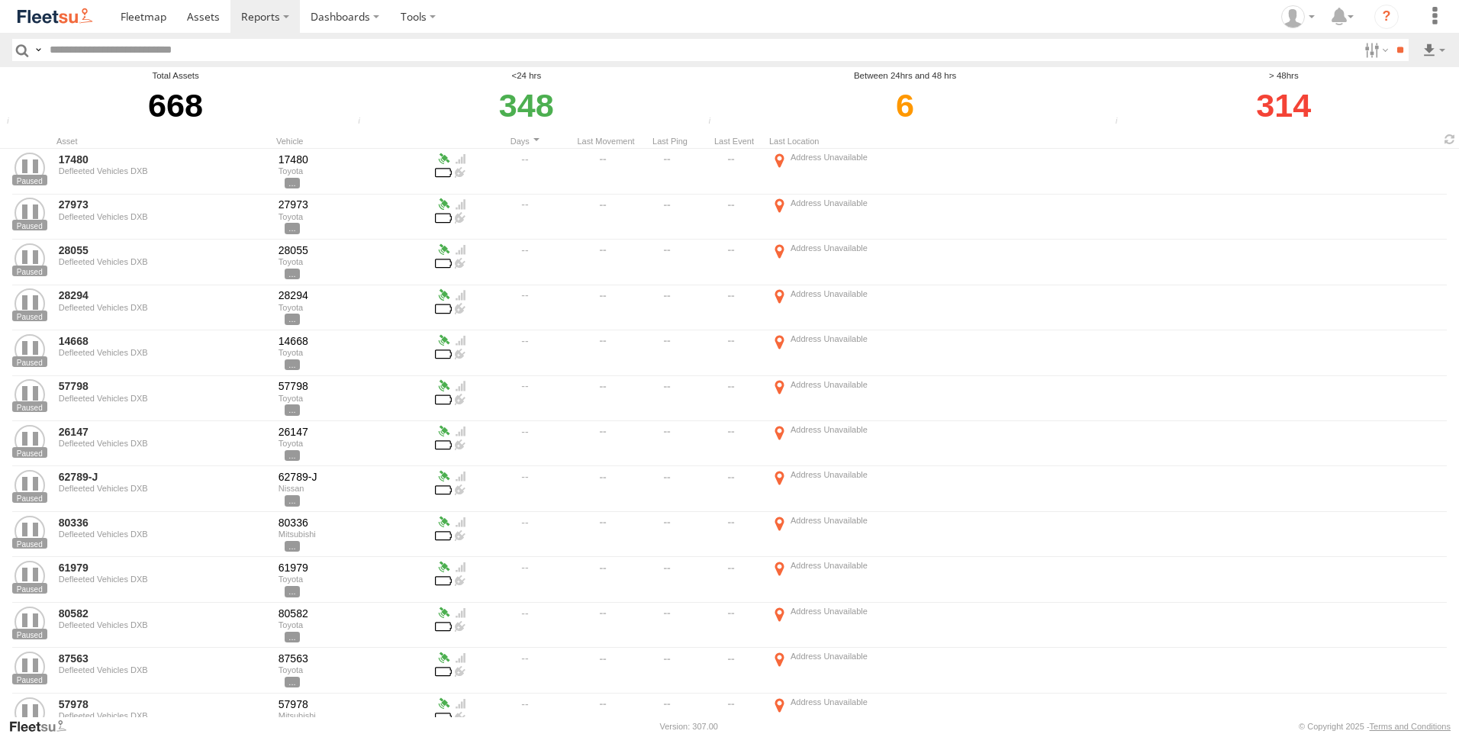
click at [0, 0] on span "Aramex Umm Ramool" at bounding box center [0, 0] width 0 height 0
click at [0, 0] on span "COURT DXB - GOP" at bounding box center [0, 0] width 0 height 0
click at [0, 0] on span "RAK Branch" at bounding box center [0, 0] width 0 height 0
click at [0, 0] on span "Sharjah Branch" at bounding box center [0, 0] width 0 height 0
click at [1399, 53] on input "**" at bounding box center [1400, 50] width 18 height 22
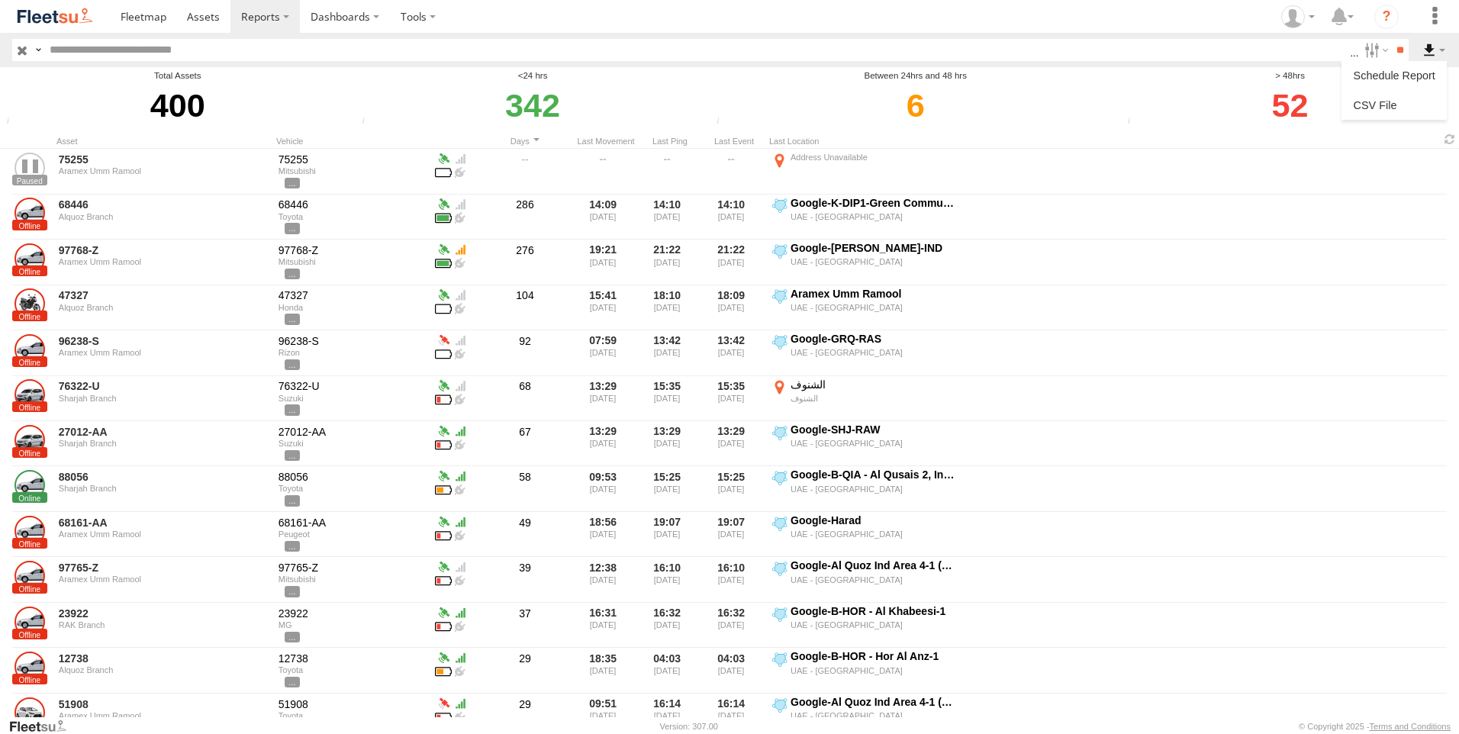
click at [1423, 50] on label at bounding box center [1434, 50] width 26 height 22
click at [1392, 104] on link at bounding box center [1394, 105] width 93 height 23
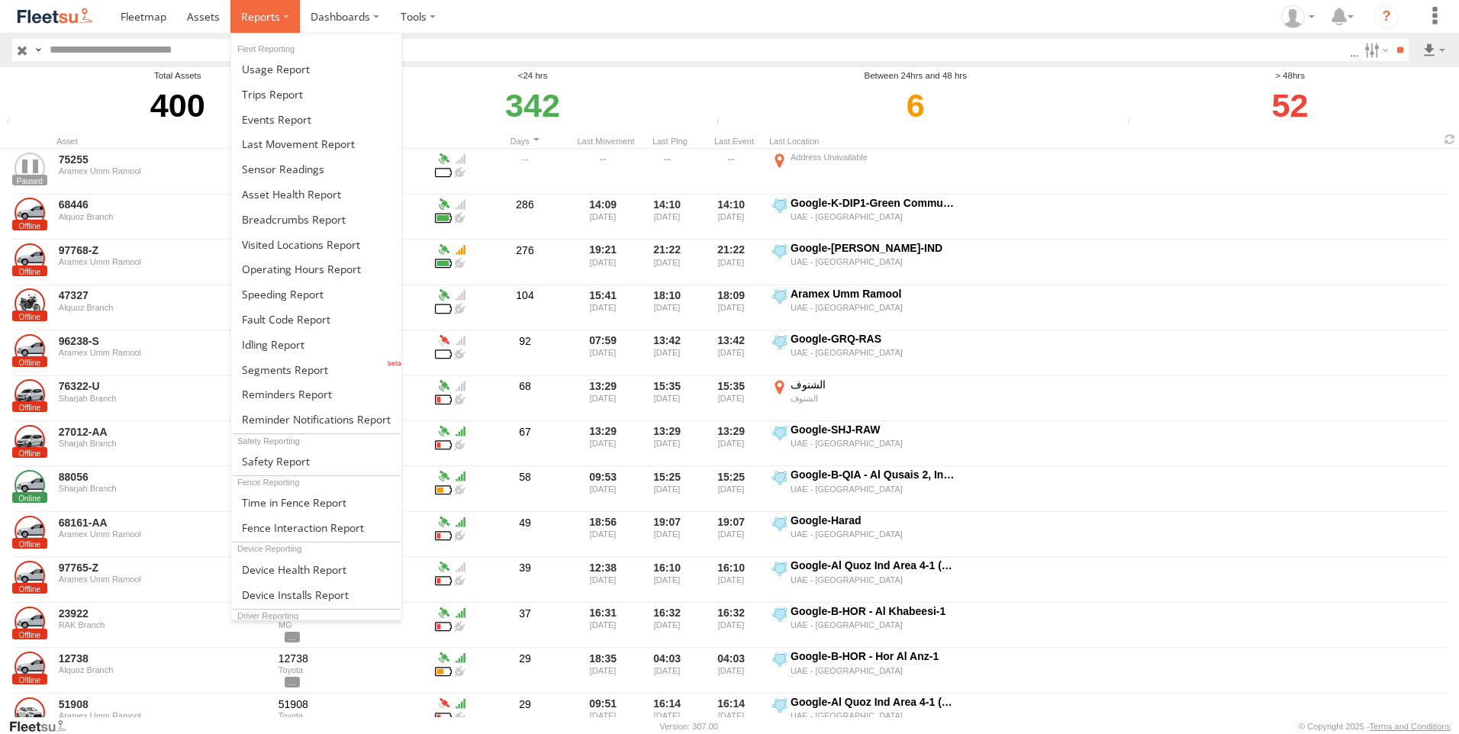
click at [288, 13] on label at bounding box center [265, 16] width 69 height 33
click at [310, 302] on link at bounding box center [316, 294] width 170 height 25
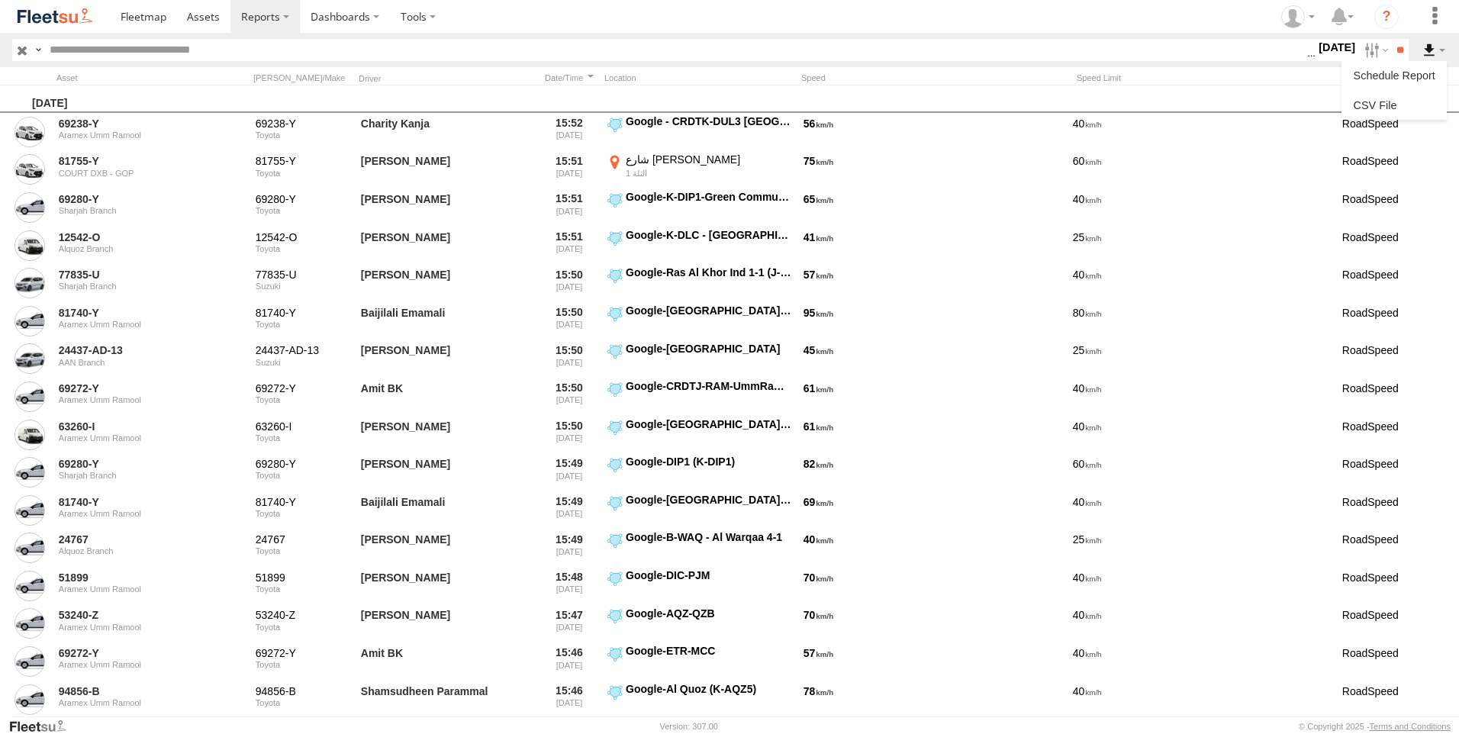
click at [1422, 50] on label at bounding box center [1434, 50] width 26 height 22
click at [1394, 109] on link at bounding box center [1394, 105] width 93 height 23
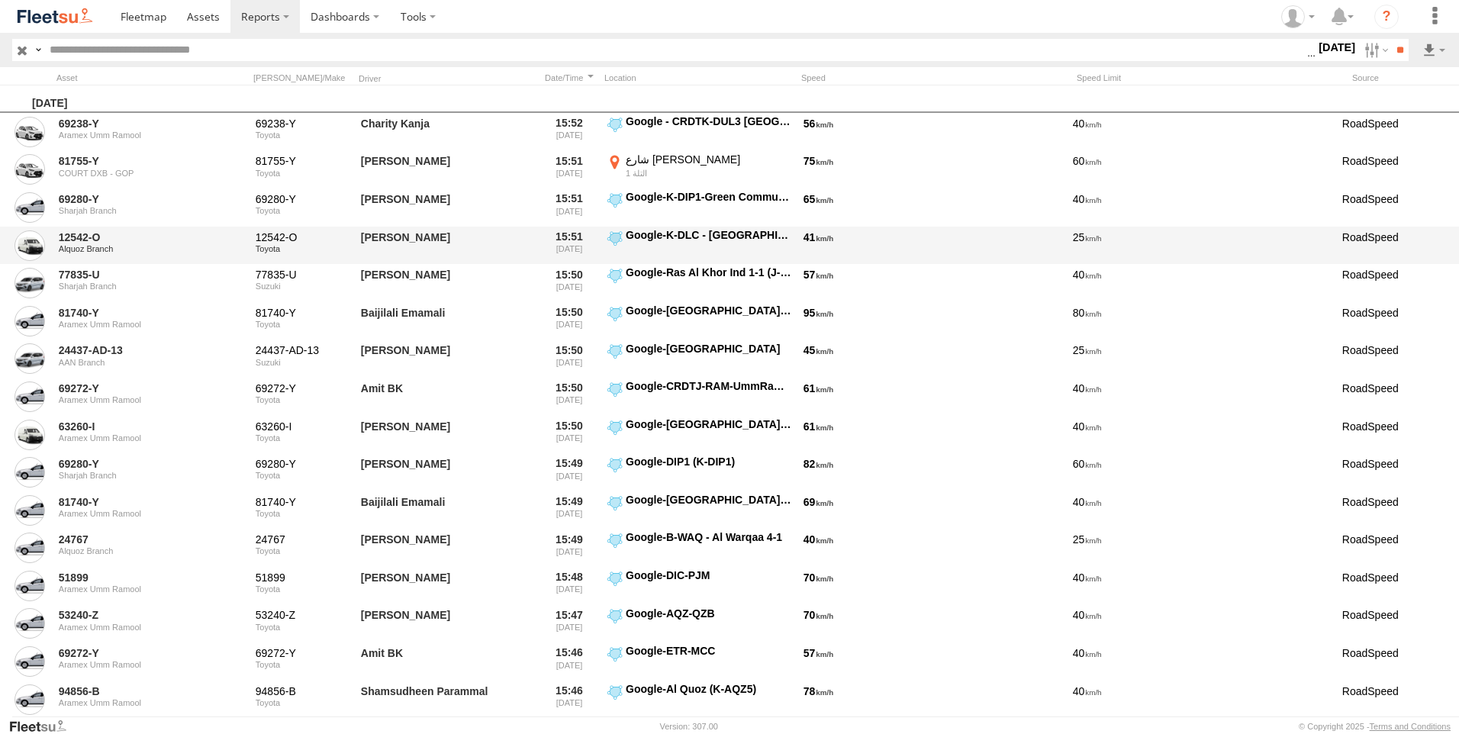
drag, startPoint x: 1372, startPoint y: 47, endPoint x: 1459, endPoint y: 231, distance: 204.2
click at [1372, 47] on label at bounding box center [1375, 50] width 33 height 22
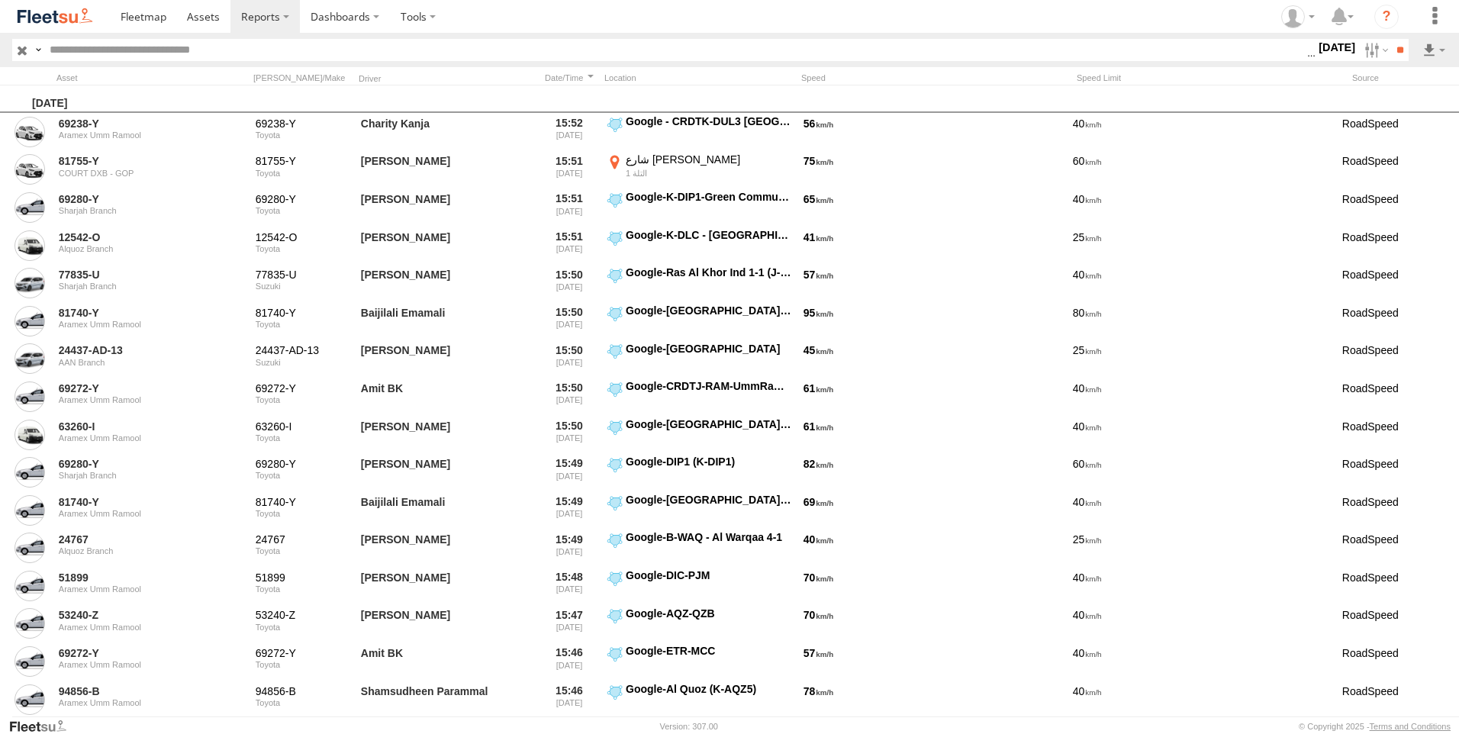
click at [0, 0] on label at bounding box center [0, 0] width 0 height 0
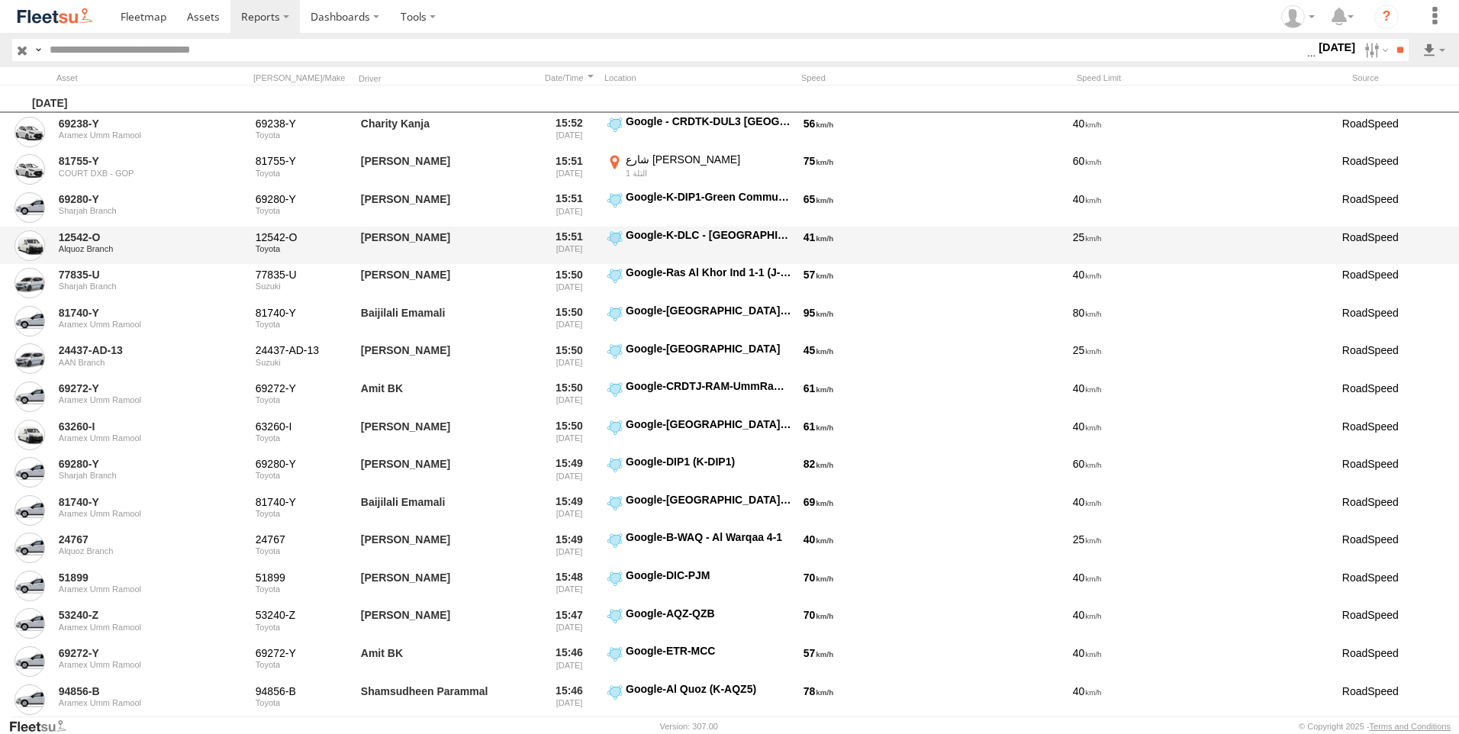
drag, startPoint x: 1394, startPoint y: 42, endPoint x: 1422, endPoint y: 227, distance: 186.7
click at [1394, 42] on input "**" at bounding box center [1400, 50] width 18 height 22
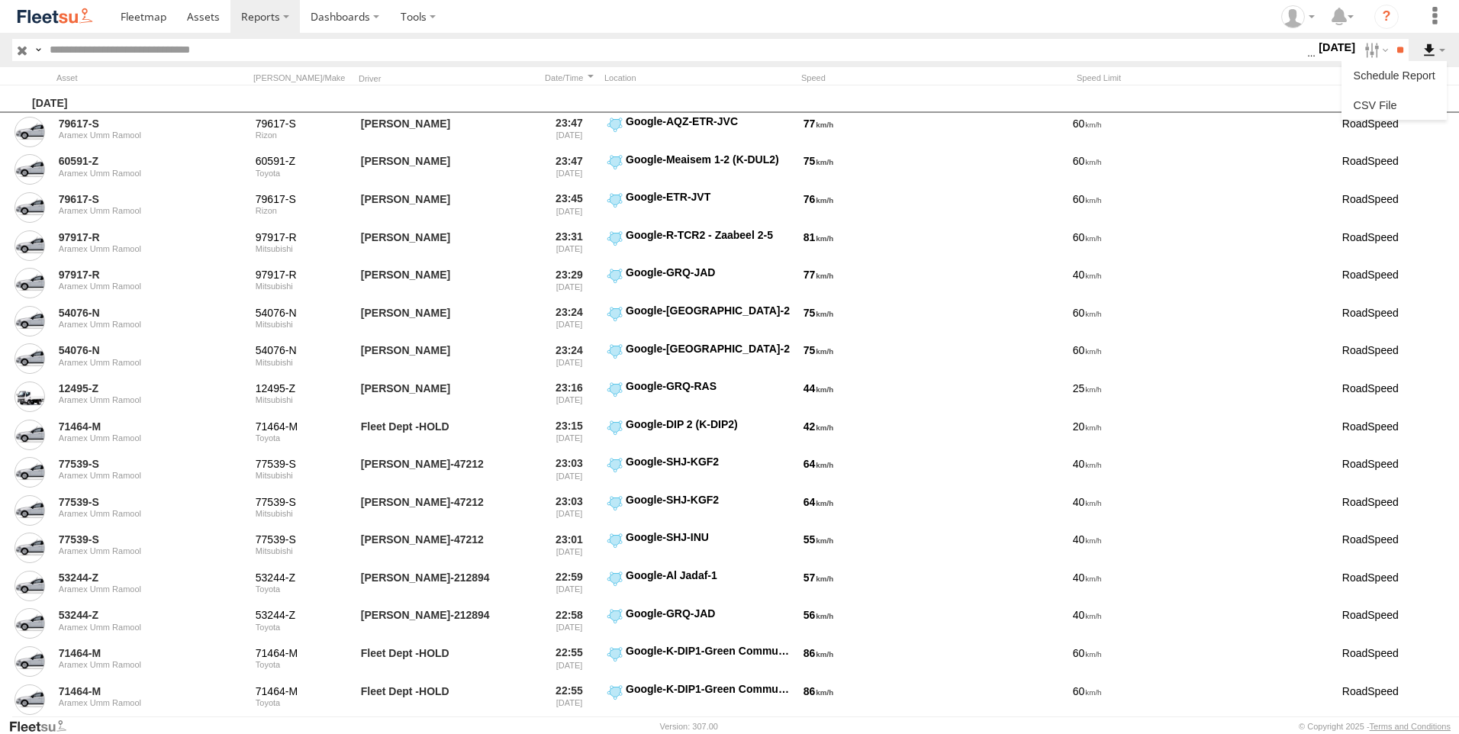
click at [1439, 54] on label at bounding box center [1434, 50] width 26 height 22
click at [1398, 97] on link at bounding box center [1394, 105] width 93 height 23
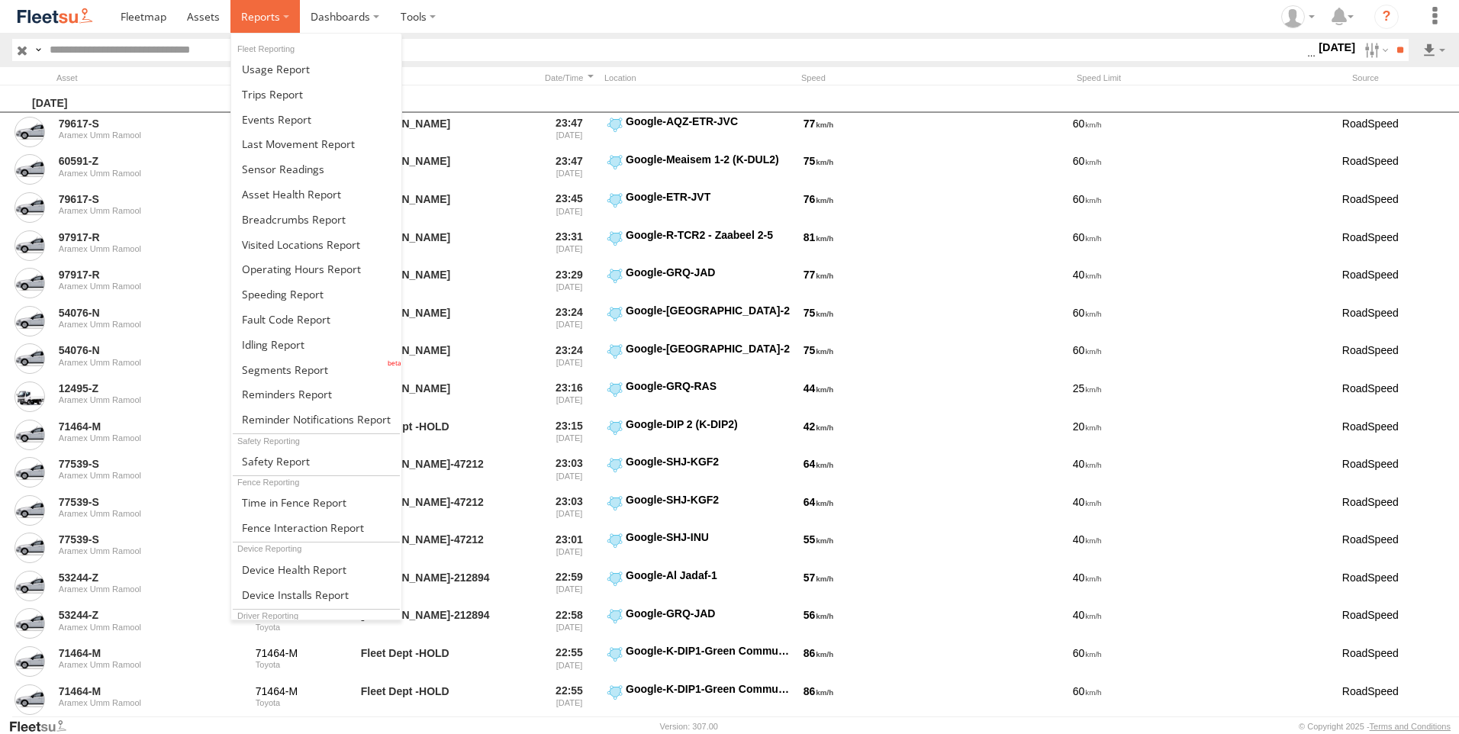
click at [264, 29] on label at bounding box center [265, 16] width 69 height 33
click at [285, 349] on span at bounding box center [273, 344] width 63 height 15
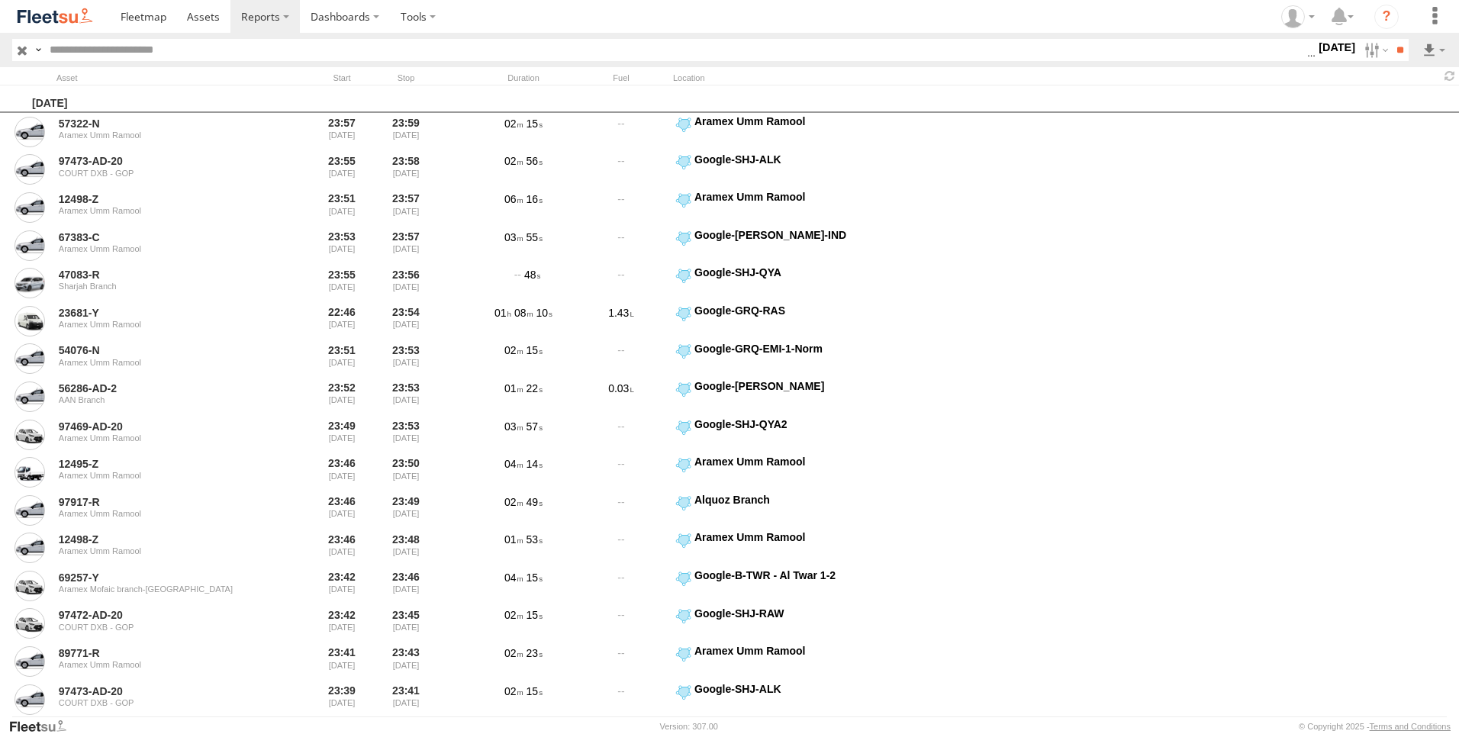
click at [728, 51] on input "text" at bounding box center [676, 50] width 1264 height 22
click at [1428, 50] on label at bounding box center [1434, 50] width 26 height 22
click at [1376, 102] on link at bounding box center [1394, 105] width 93 height 23
click at [1362, 48] on label at bounding box center [1375, 50] width 33 height 22
click at [0, 0] on span "> 10min" at bounding box center [0, 0] width 0 height 0
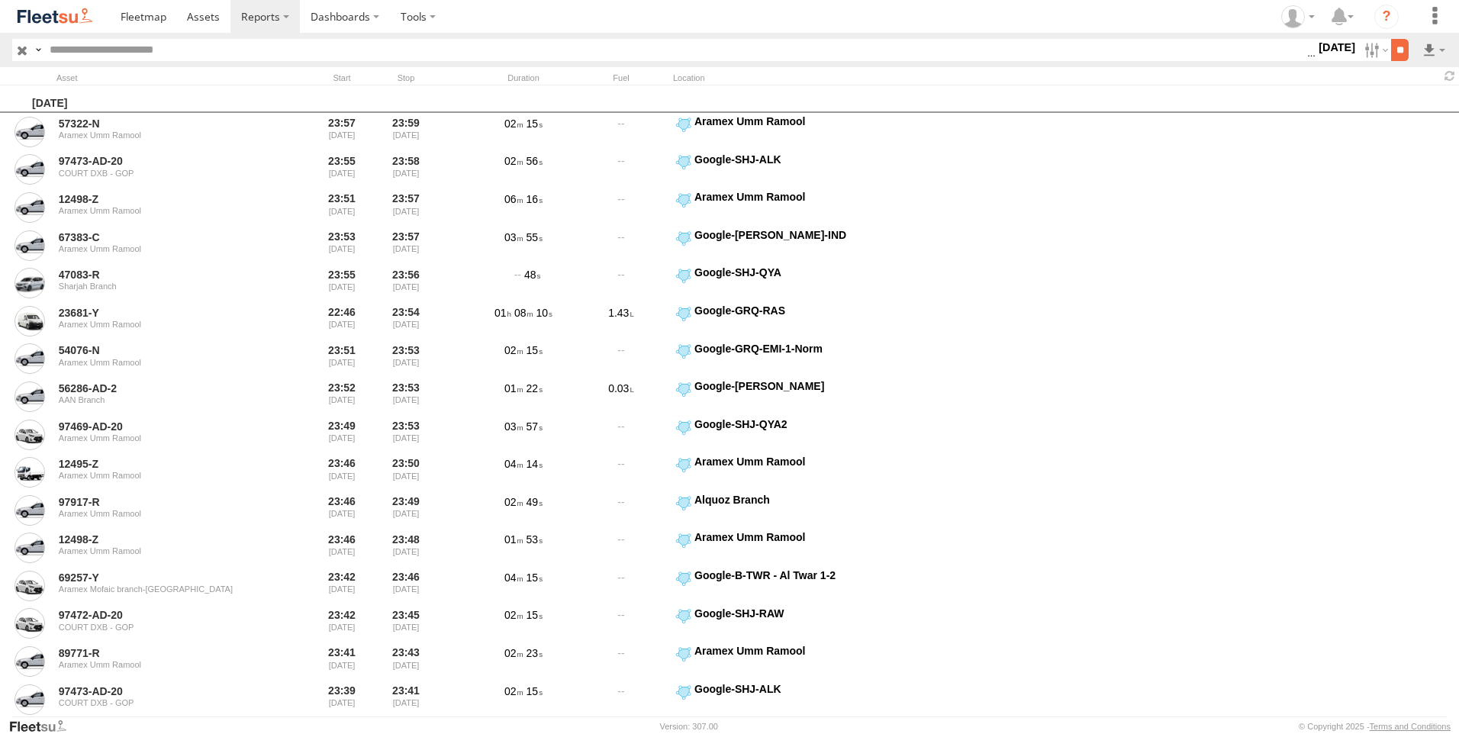
click at [1401, 56] on input "**" at bounding box center [1400, 50] width 18 height 22
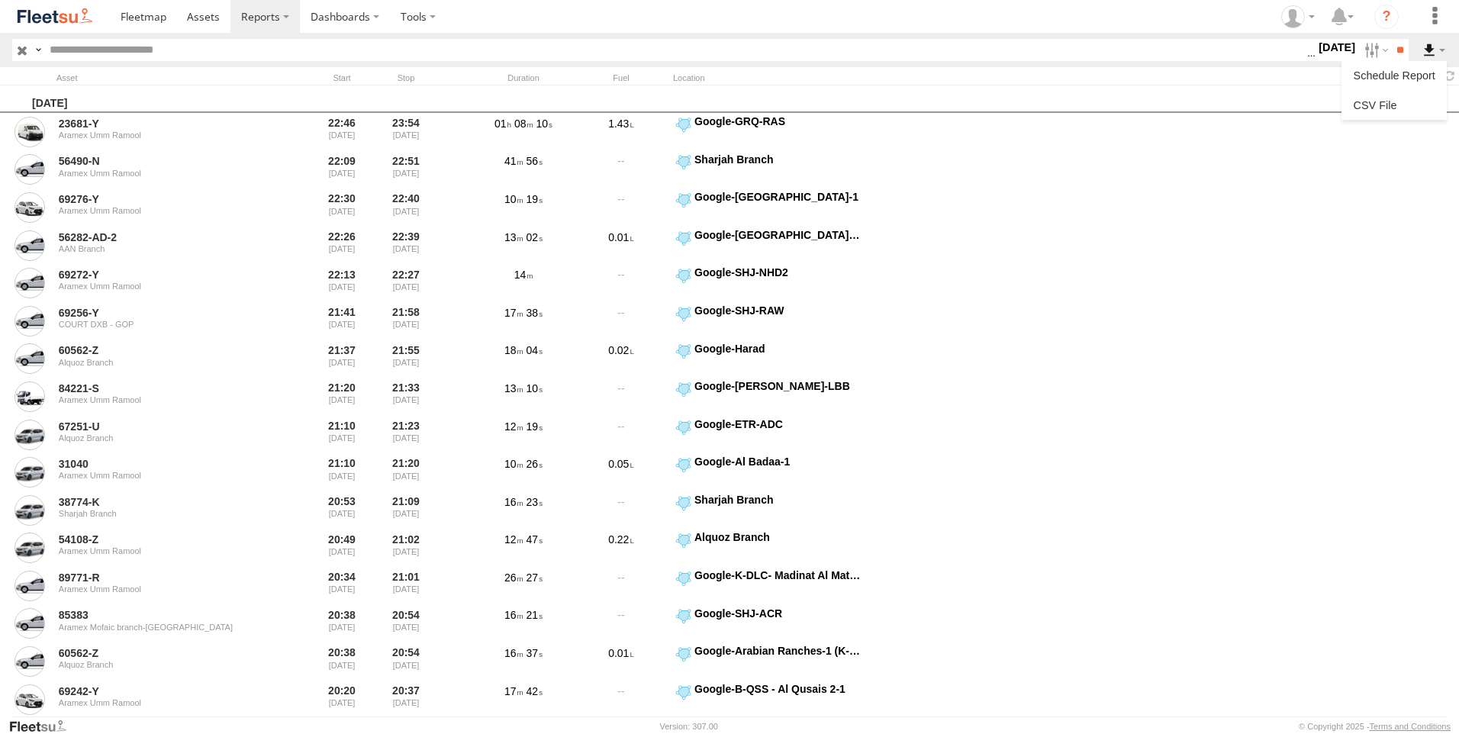
click at [1424, 52] on label at bounding box center [1434, 50] width 26 height 22
click at [1399, 105] on link at bounding box center [1394, 105] width 93 height 23
